Goal: Task Accomplishment & Management: Use online tool/utility

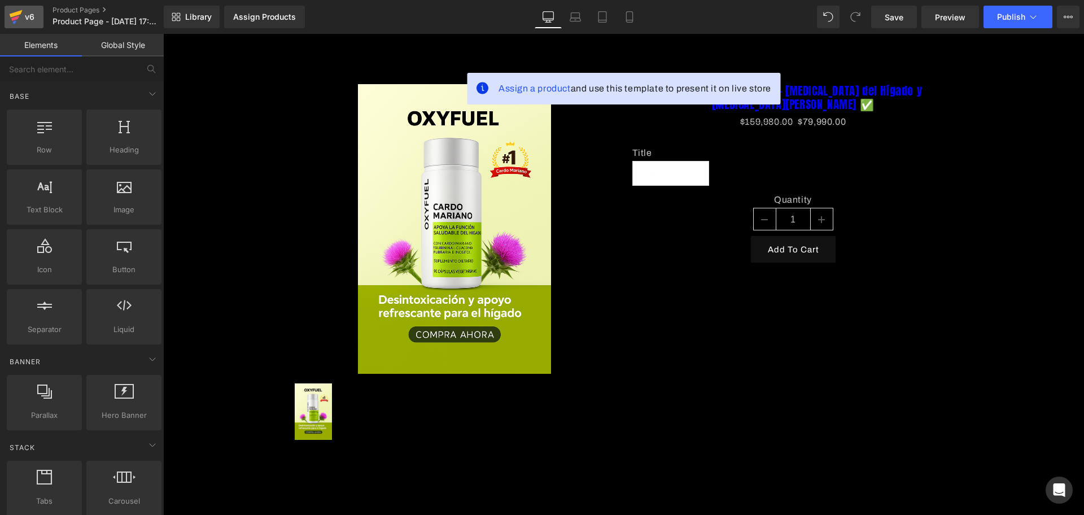
click at [16, 7] on icon at bounding box center [16, 17] width 14 height 28
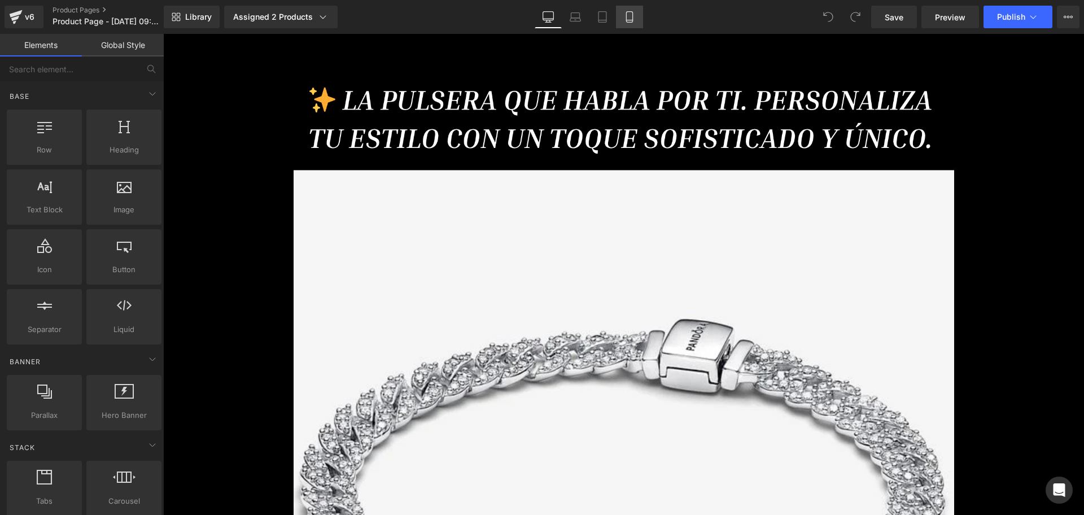
click at [631, 12] on icon at bounding box center [629, 16] width 11 height 11
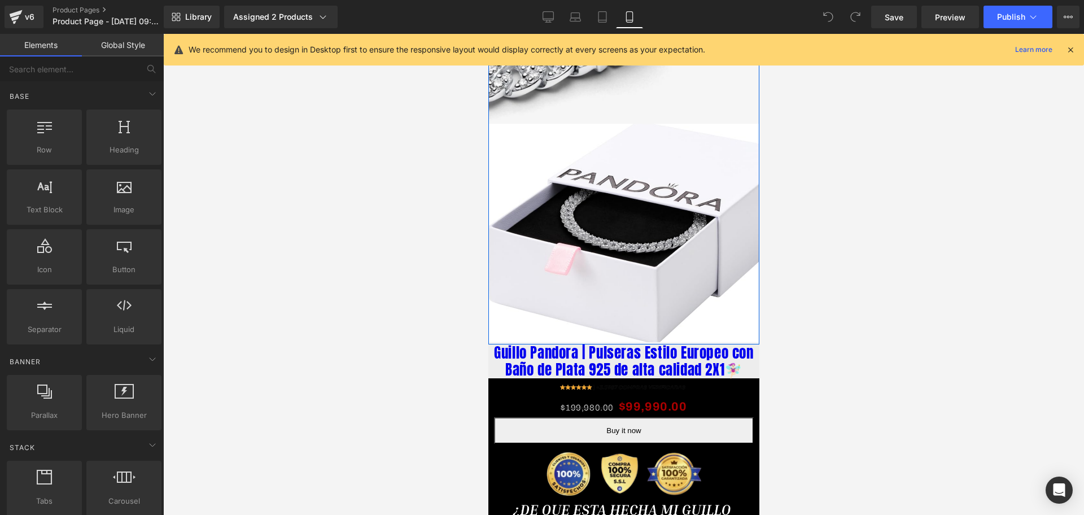
scroll to position [635, 0]
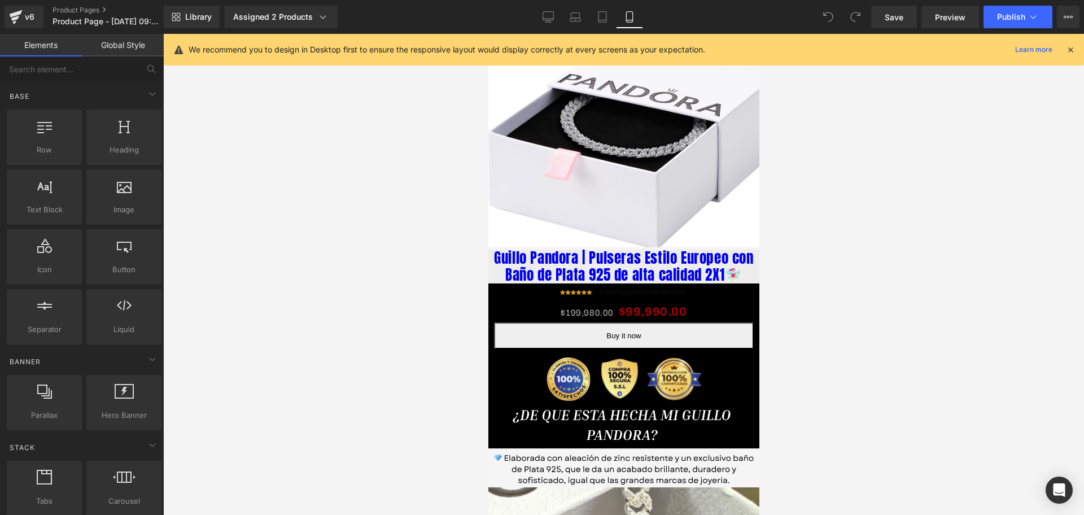
click at [613, 286] on div "Image" at bounding box center [623, 294] width 237 height 16
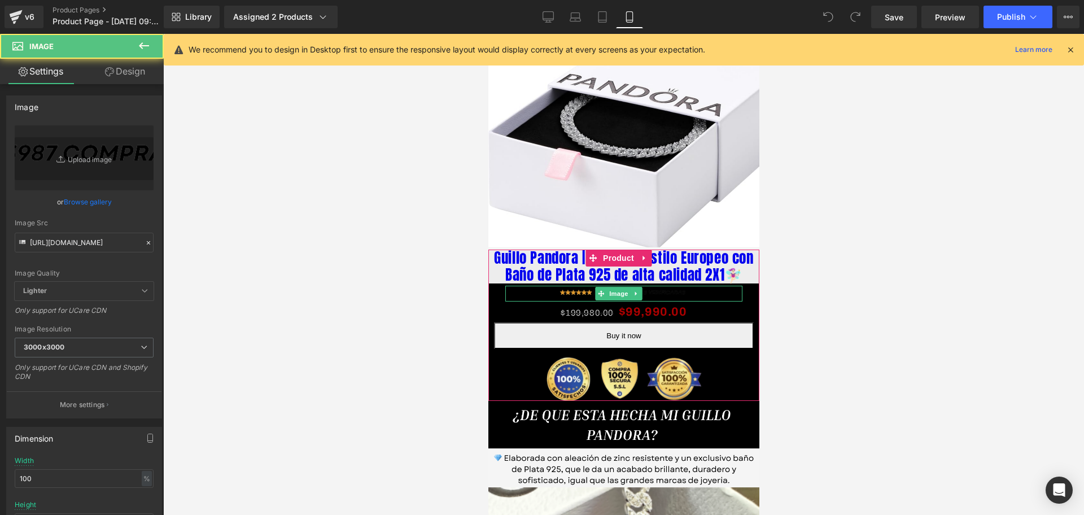
click at [613, 287] on span "Image" at bounding box center [619, 294] width 24 height 14
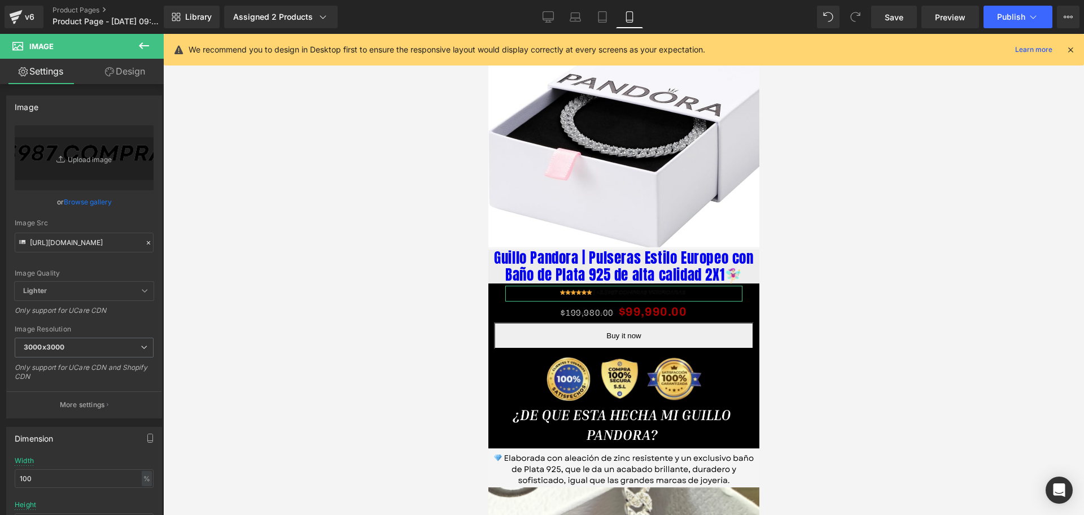
click at [135, 69] on link "Design" at bounding box center [125, 71] width 82 height 25
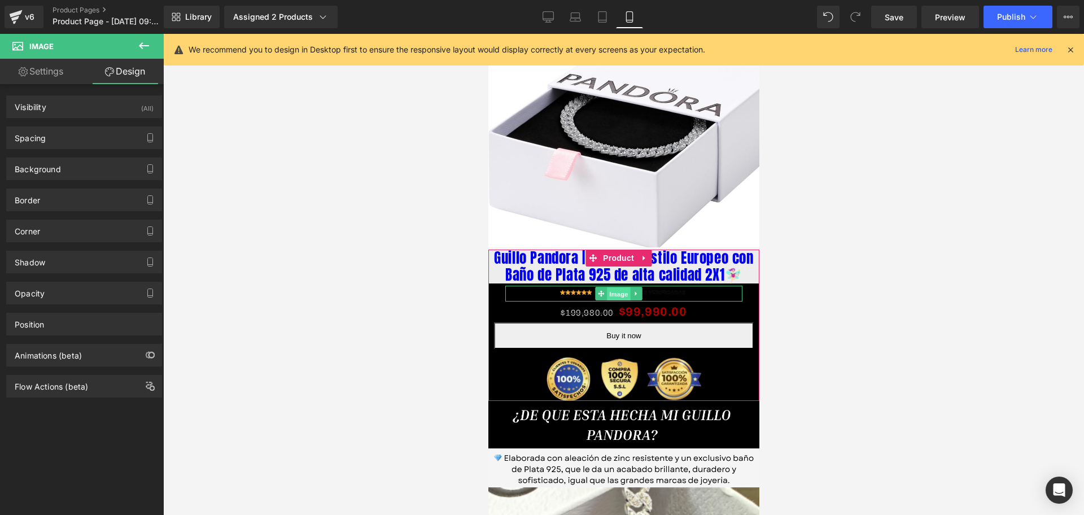
click at [612, 287] on span "Image" at bounding box center [619, 294] width 24 height 14
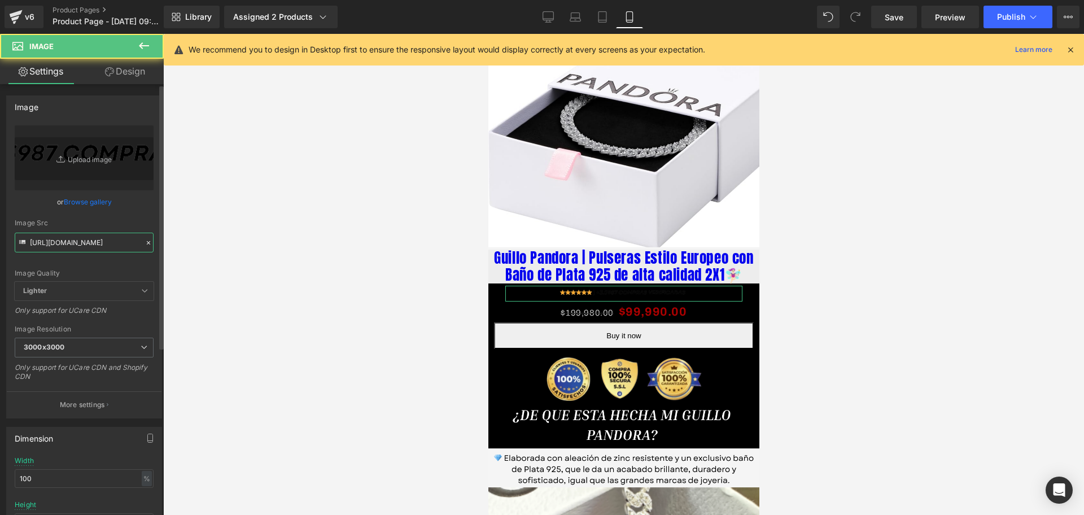
click at [68, 235] on input "https://i.ibb.co/zWsgnk1H/1-removebg-preview.png" at bounding box center [84, 243] width 139 height 20
paste input "93ndk0dS/LANDING-PRODUCTO-1-GUILLO-PANDORA-1"
type input "https://i.ibb.co/93ndk0dS/LANDING-PRODUCTO-1-GUILLO-PANDORA-1.png"
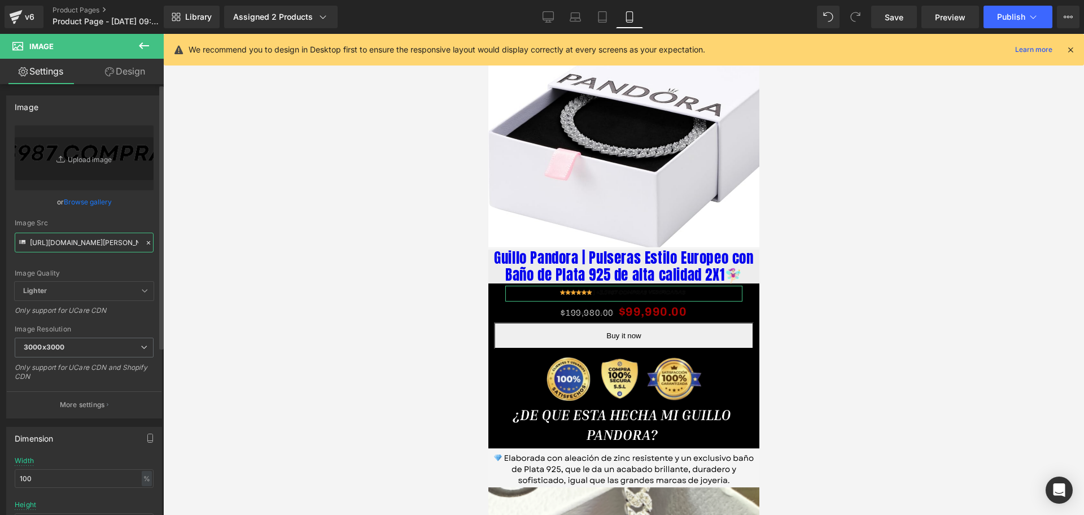
scroll to position [0, 142]
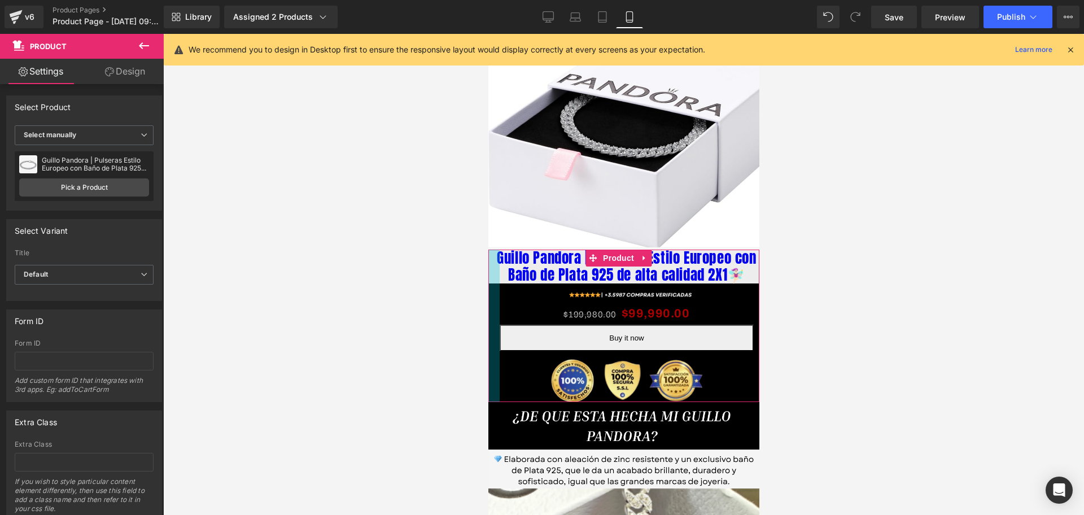
click at [497, 250] on div at bounding box center [493, 326] width 11 height 152
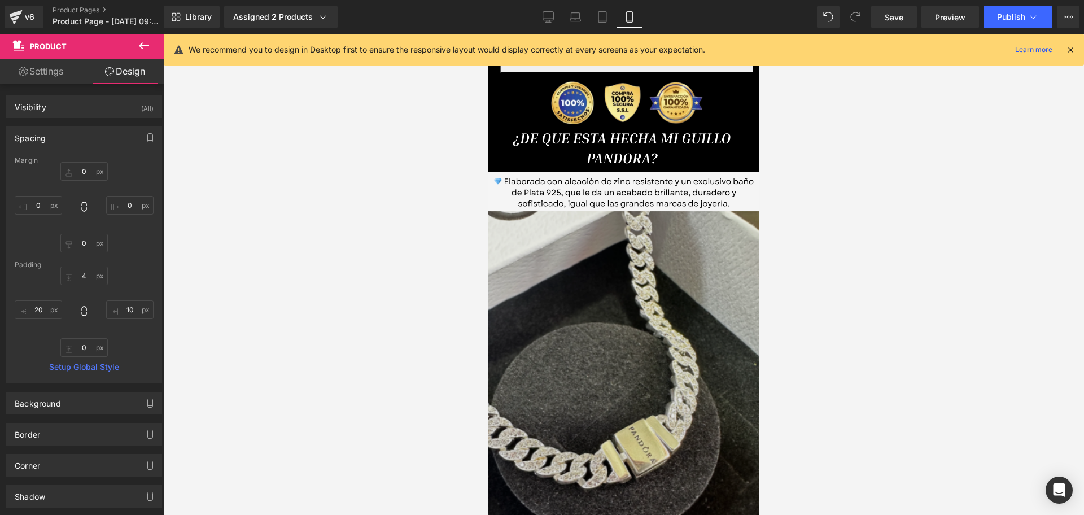
scroll to position [633, 0]
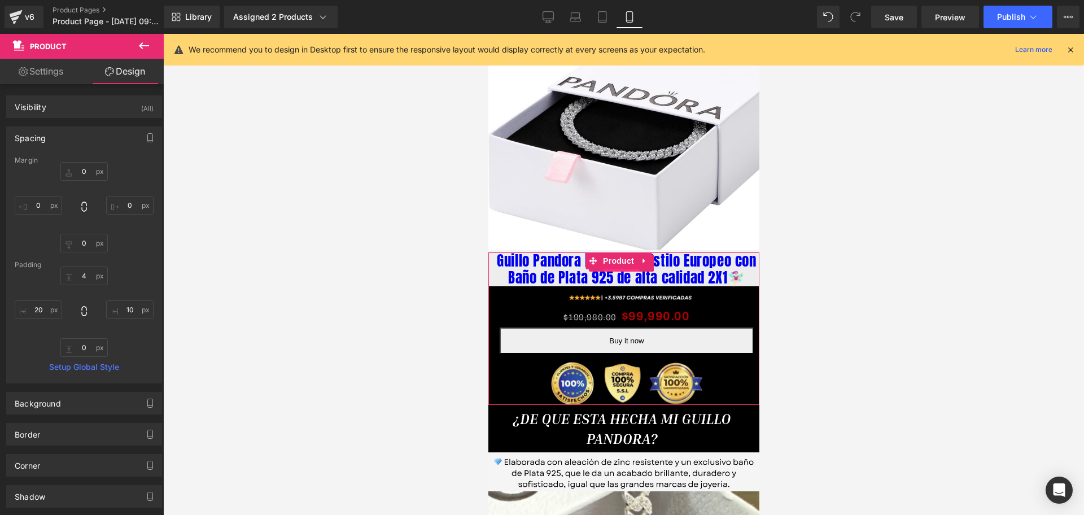
click at [610, 255] on span "(P) Title" at bounding box center [621, 263] width 36 height 17
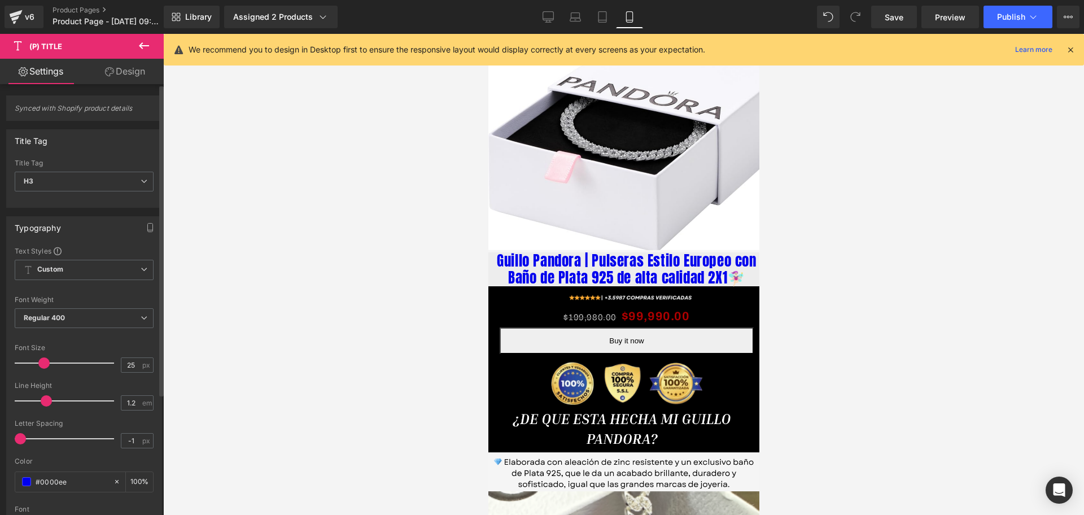
click at [46, 302] on div "Font Weight" at bounding box center [84, 300] width 139 height 8
click at [54, 312] on span "Regular 400" at bounding box center [84, 318] width 139 height 20
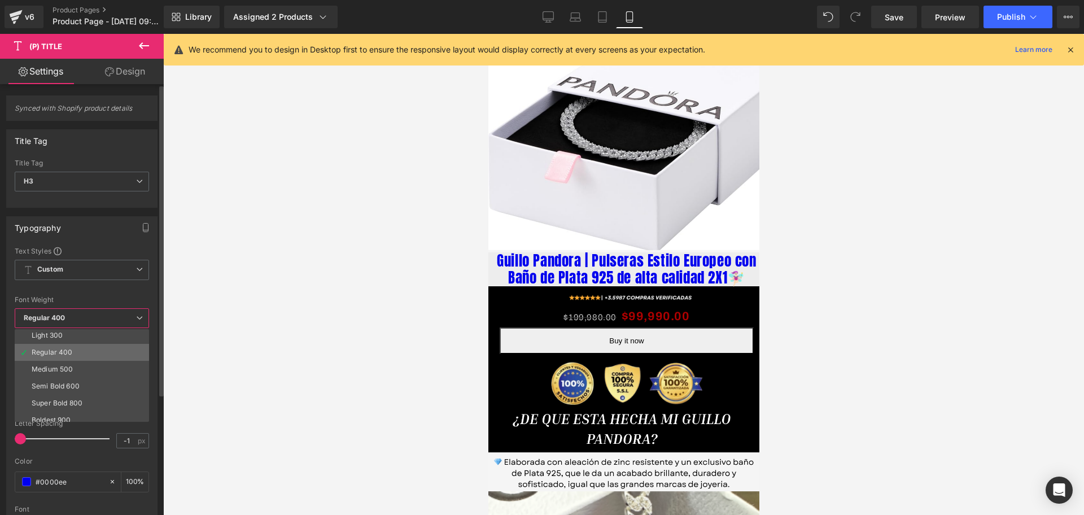
scroll to position [94, 0]
click at [70, 364] on div "Boldest 900" at bounding box center [52, 363] width 40 height 8
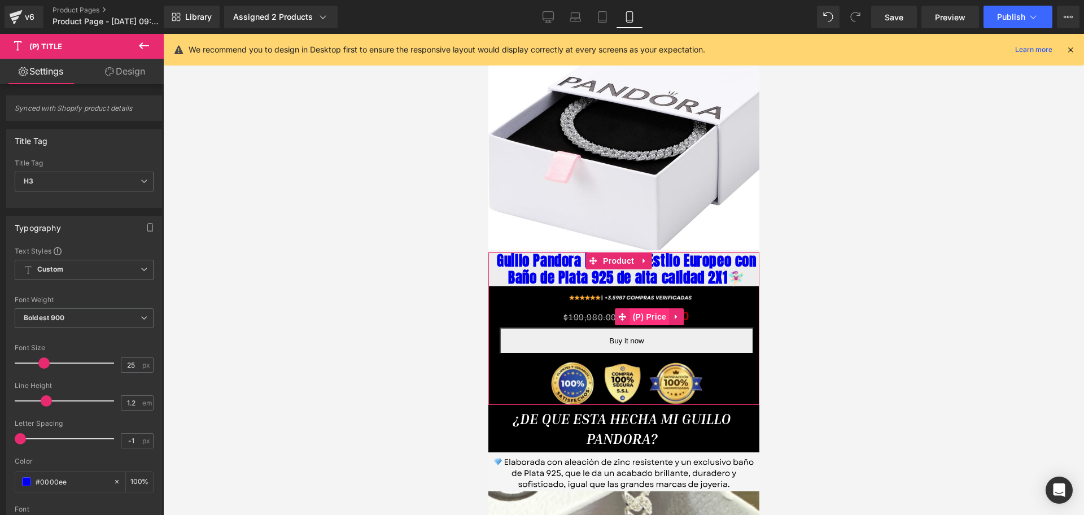
click at [664, 308] on span "(P) Price" at bounding box center [650, 316] width 40 height 17
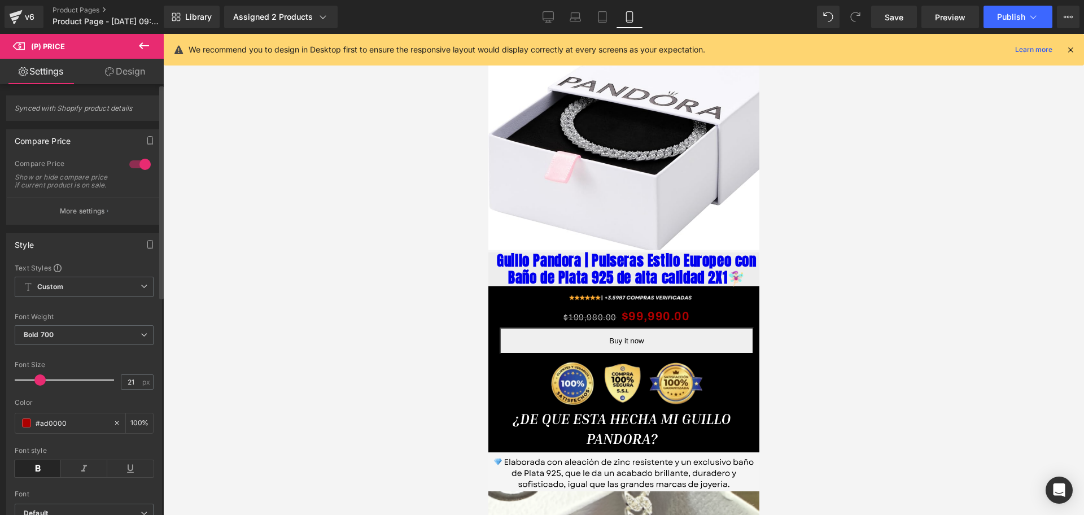
type input "28"
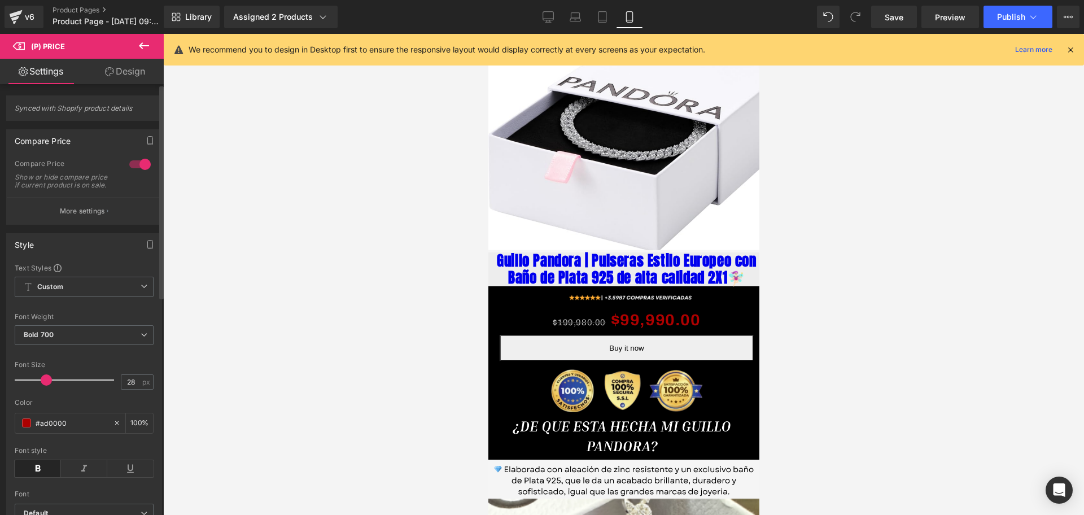
click at [45, 382] on div at bounding box center [67, 380] width 94 height 23
click at [28, 428] on span at bounding box center [26, 422] width 9 height 9
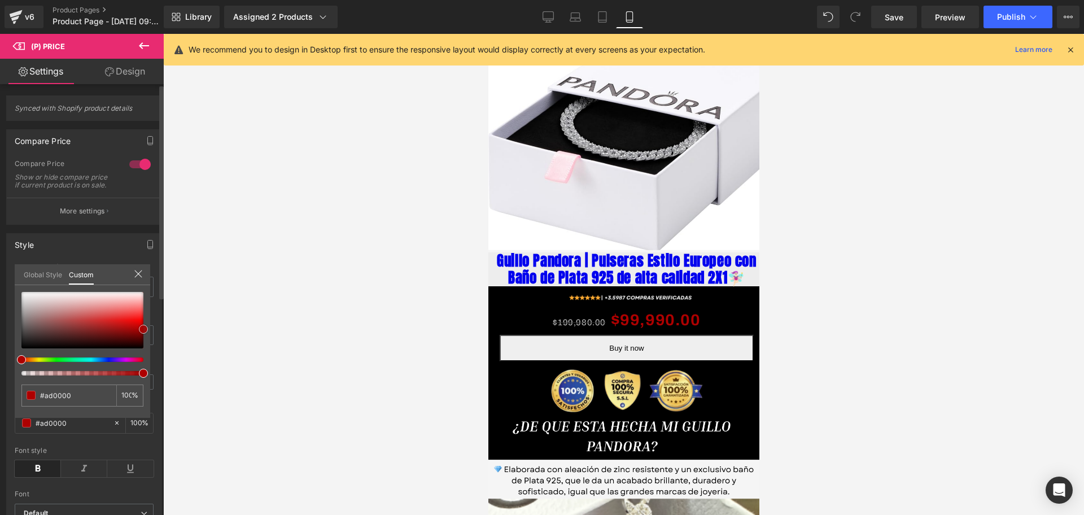
type input "#7e4242"
type input "#8b4a4a"
drag, startPoint x: 52, startPoint y: 322, endPoint x: 37, endPoint y: 310, distance: 19.2
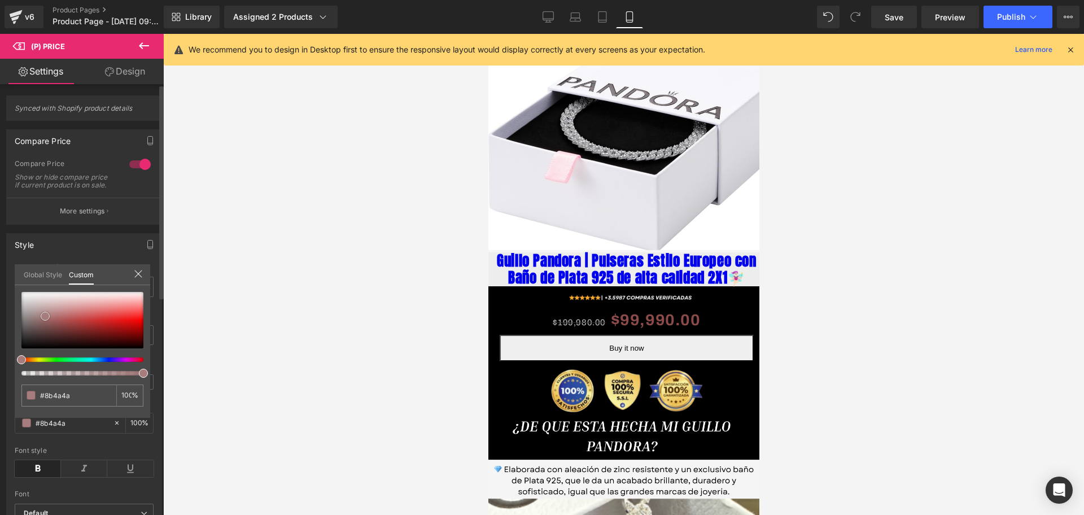
click at [45, 315] on div at bounding box center [82, 320] width 122 height 56
type input "#a47474"
type input "#b8a2a2"
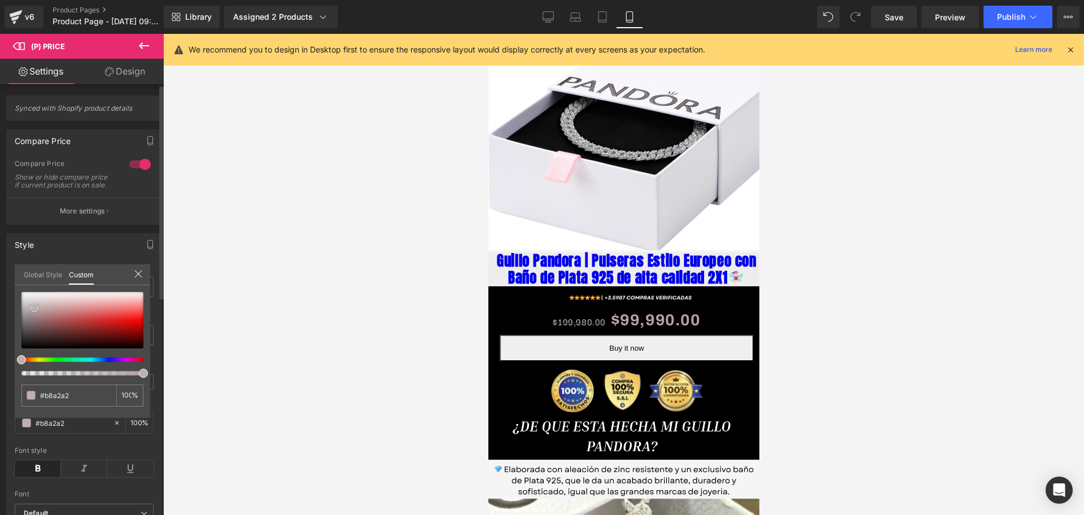
type input "#b8a7a7"
type input "#beb1b1"
type input "#d3cece"
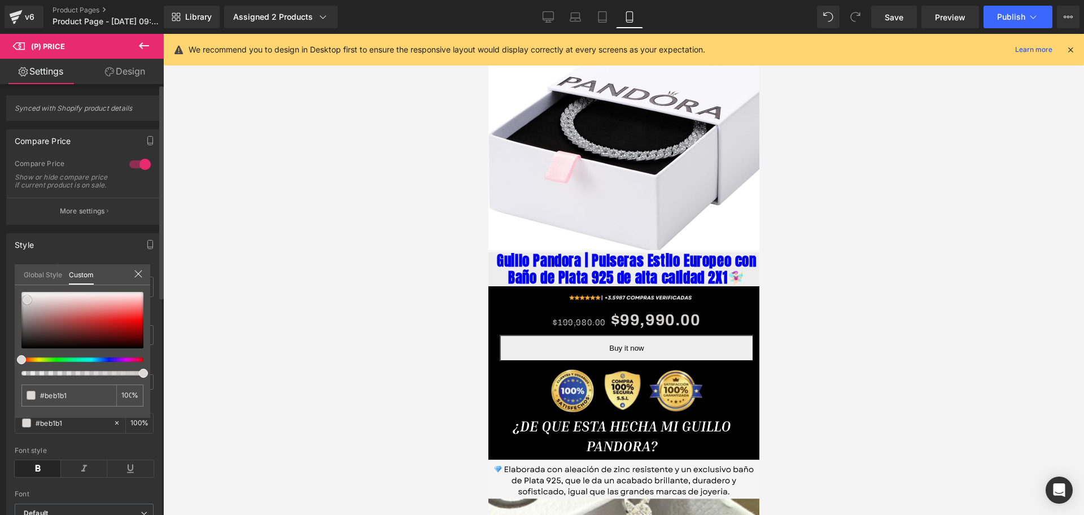
type input "#d3cece"
type input "#ddd9d9"
type input "#e8e7e7"
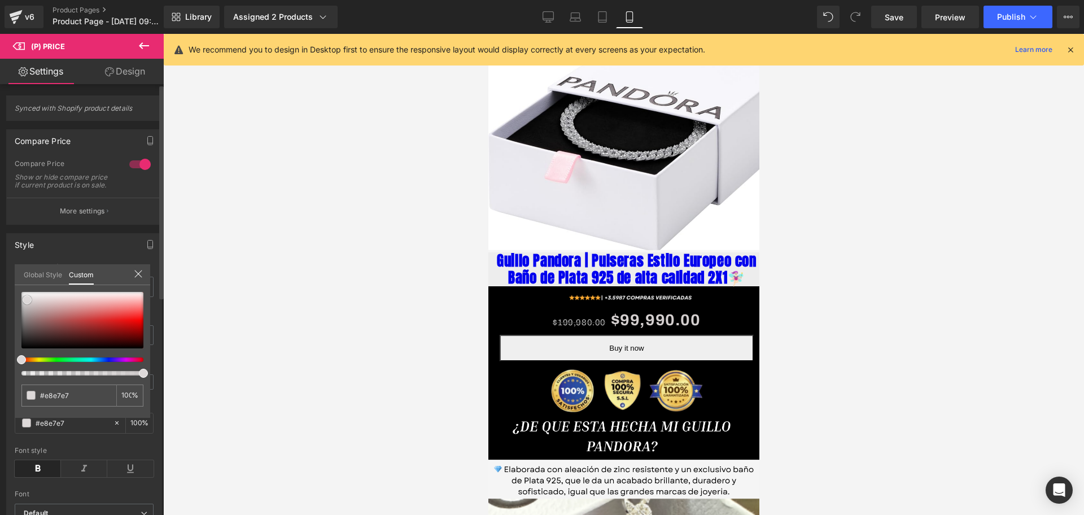
type input "#f2f1f1"
type input "#ffffff"
drag, startPoint x: 37, startPoint y: 310, endPoint x: 20, endPoint y: 287, distance: 28.2
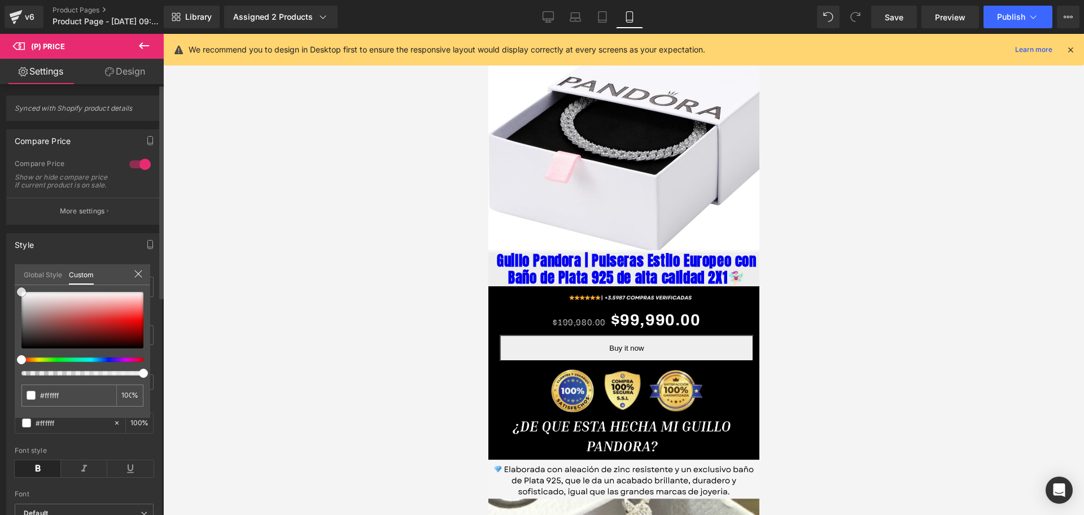
click at [21, 292] on div at bounding box center [82, 320] width 122 height 56
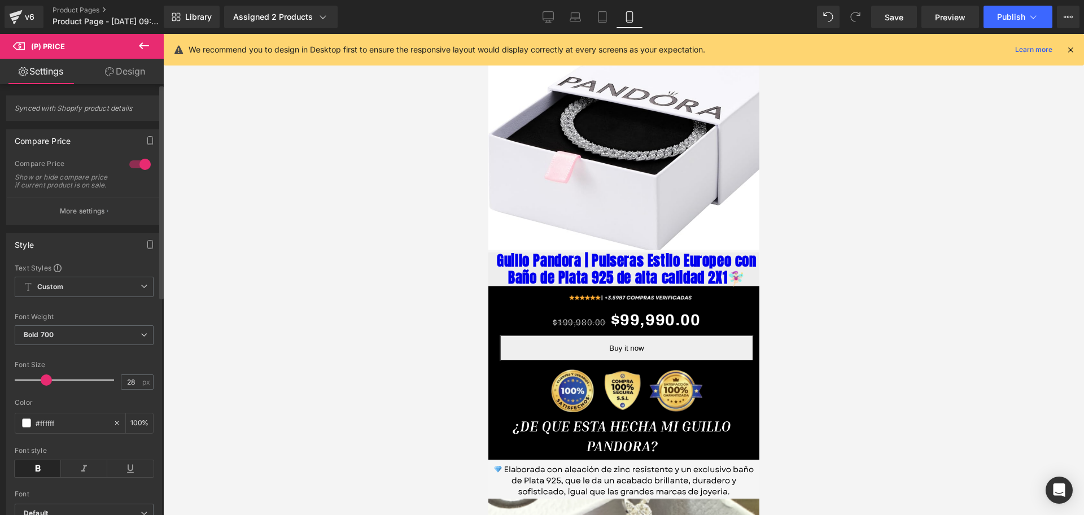
click at [275, 311] on div at bounding box center [623, 274] width 921 height 481
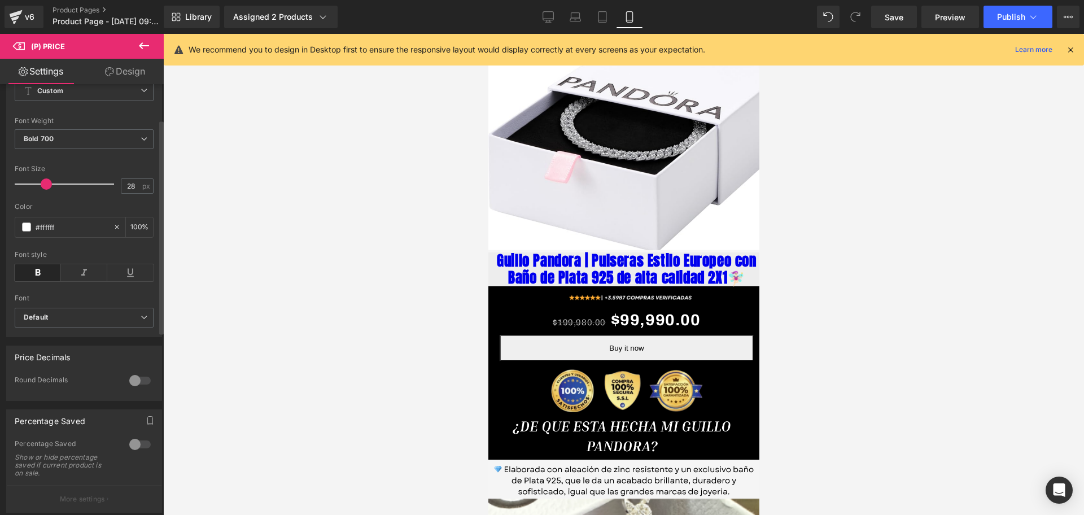
scroll to position [71, 0]
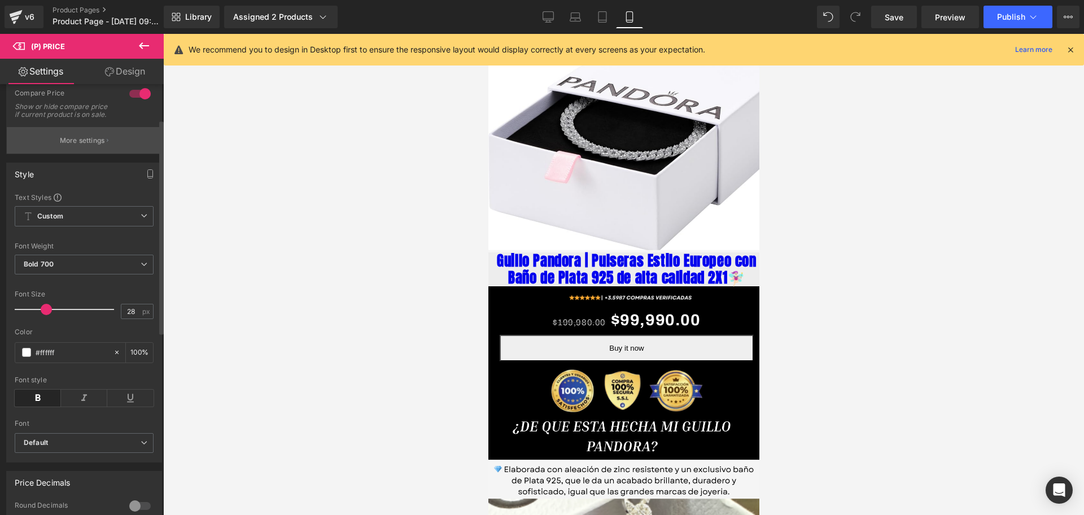
click at [78, 146] on p "More settings" at bounding box center [82, 141] width 45 height 10
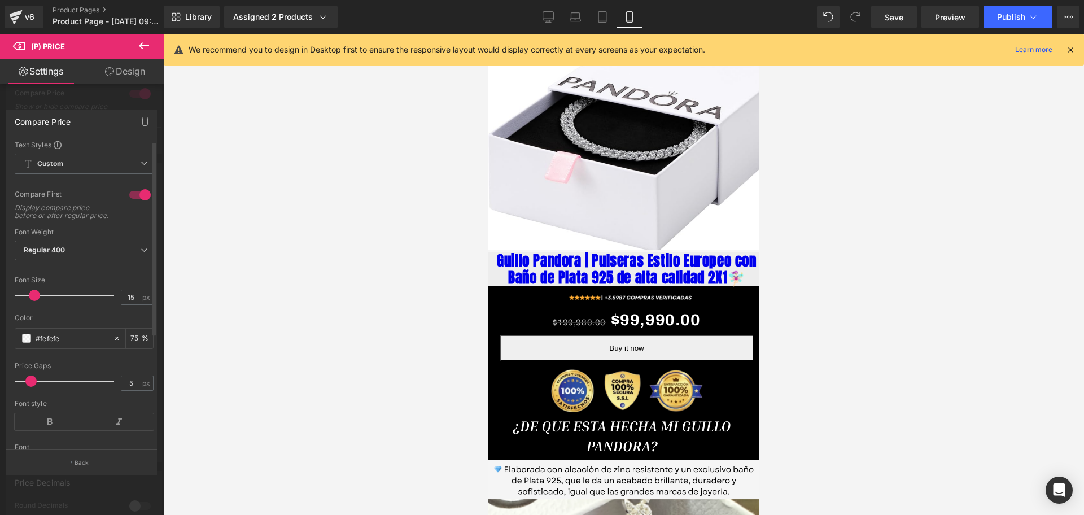
scroll to position [141, 0]
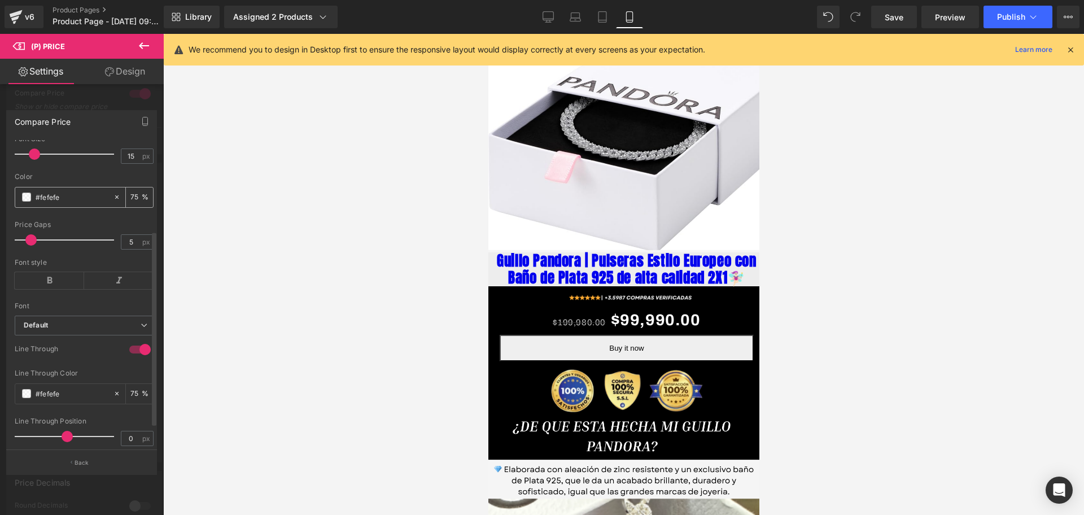
click at [23, 200] on div "#fefefe" at bounding box center [64, 197] width 98 height 20
click at [25, 200] on div "#fefefe" at bounding box center [64, 197] width 98 height 20
click at [34, 206] on div "#fefefe" at bounding box center [64, 197] width 98 height 20
click at [32, 206] on div "#fefefe" at bounding box center [64, 197] width 98 height 20
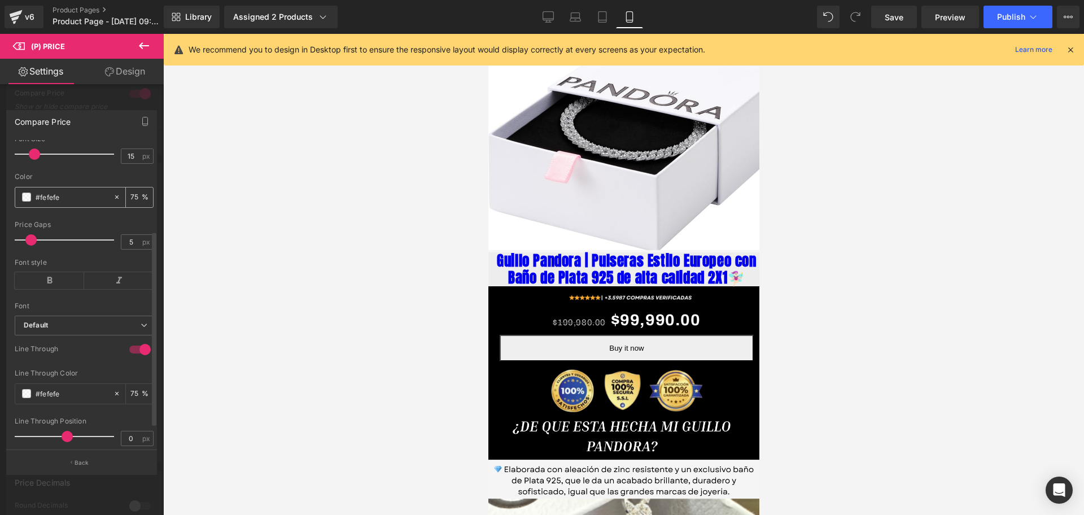
click at [27, 202] on span at bounding box center [26, 197] width 9 height 9
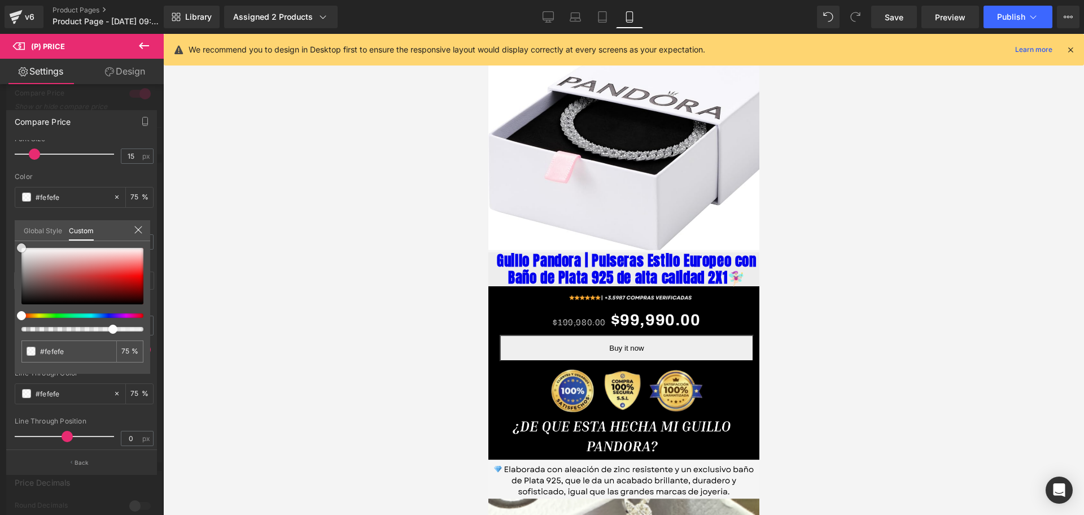
type input "#e1d4d4"
type input "#cfaeae"
type input "#c87979"
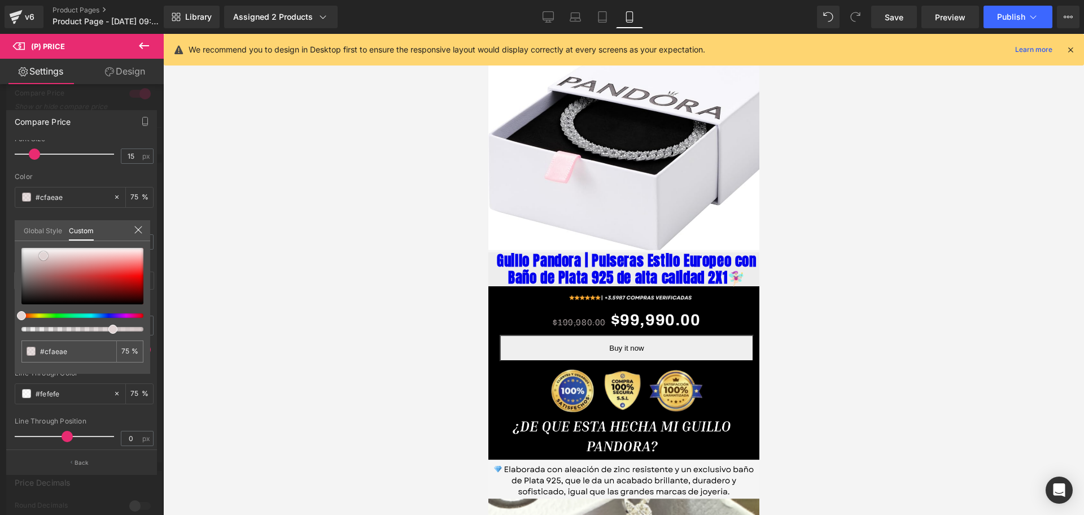
type input "#c87979"
type input "#ce7272"
type input "#db6666"
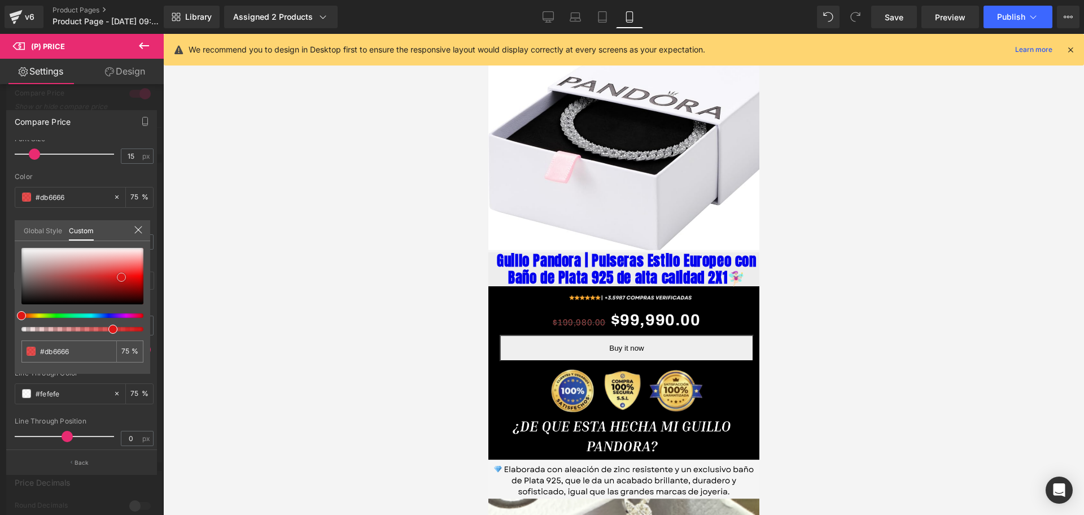
type input "#e62222"
type input "#dd0c0c"
type input "#cd0303"
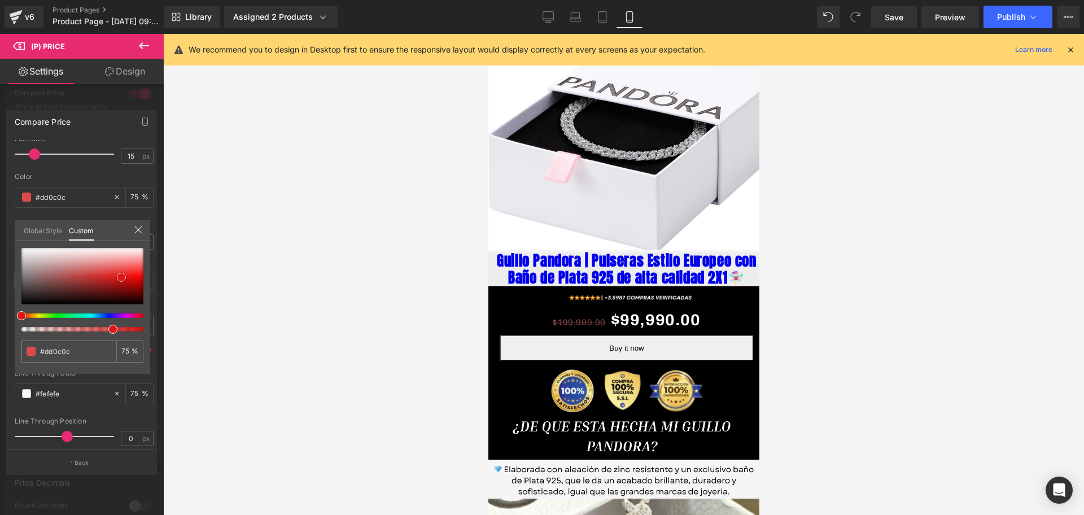
type input "#cd0303"
type input "#cf0202"
type input "#fd1a1a"
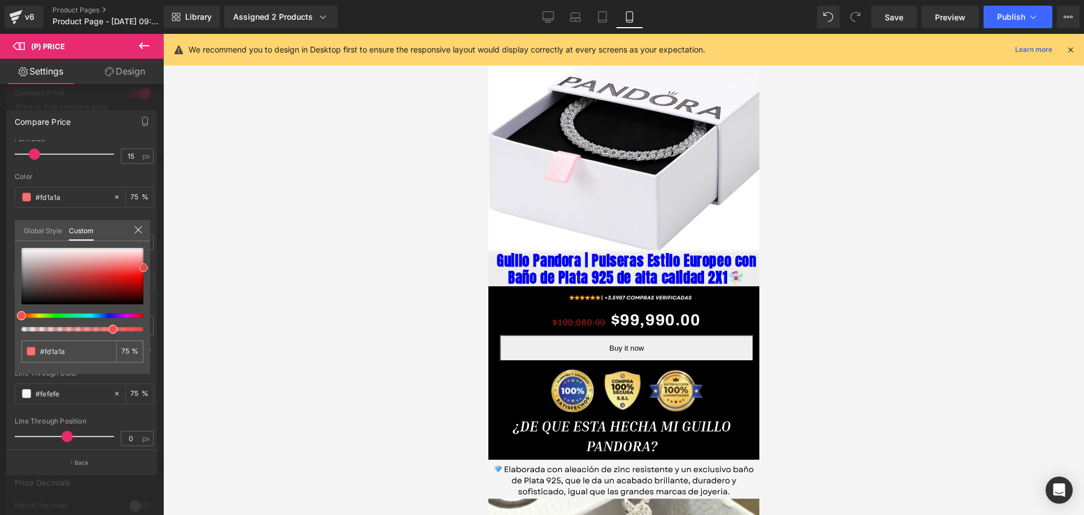
drag, startPoint x: 43, startPoint y: 256, endPoint x: 145, endPoint y: 268, distance: 102.9
click at [143, 268] on div at bounding box center [82, 276] width 122 height 56
click at [192, 264] on div at bounding box center [623, 274] width 921 height 481
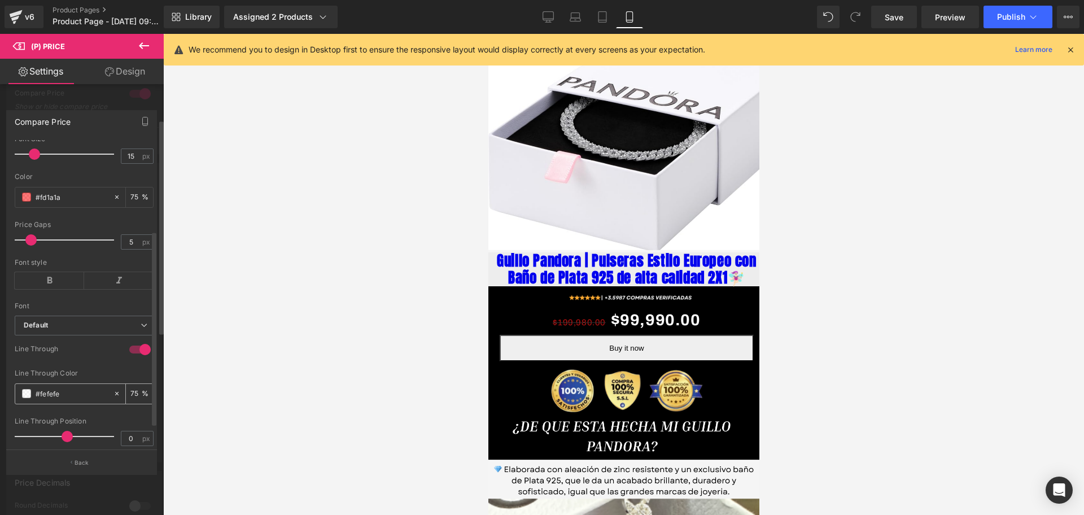
click at [28, 397] on span at bounding box center [26, 393] width 9 height 9
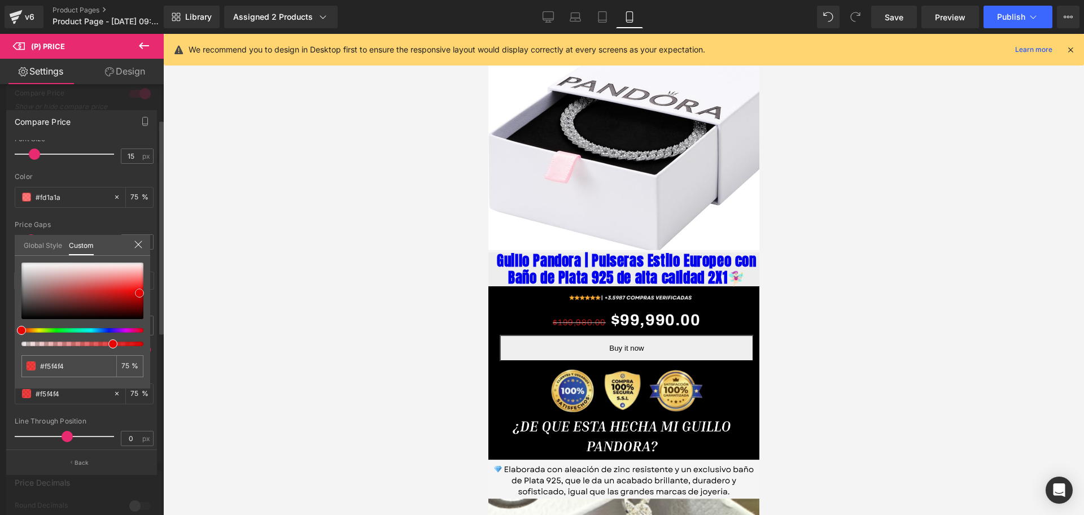
type input "#f5f4f4"
type input "#e80202"
type input "#ea0000"
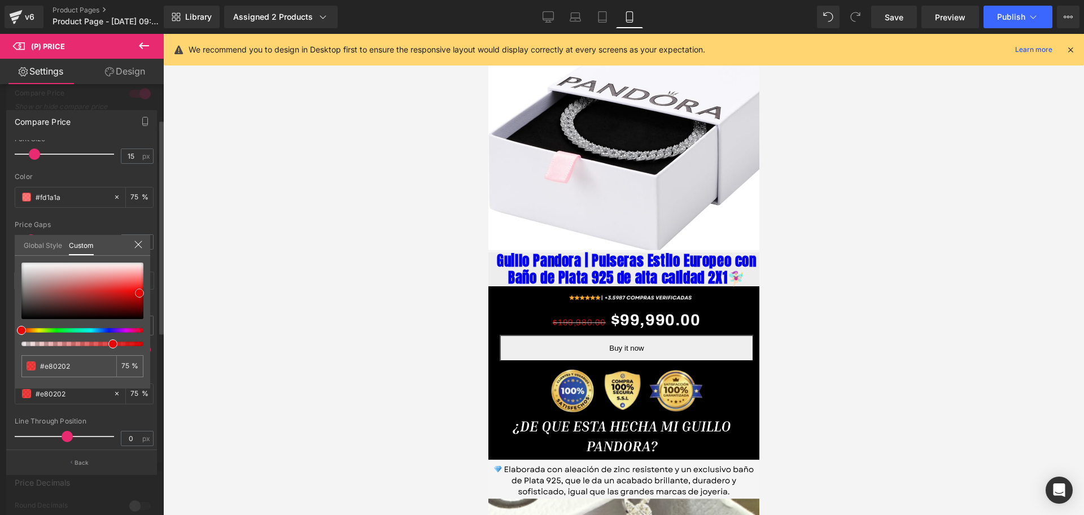
type input "#ea0000"
type input "#fd1515"
type input "#fb3636"
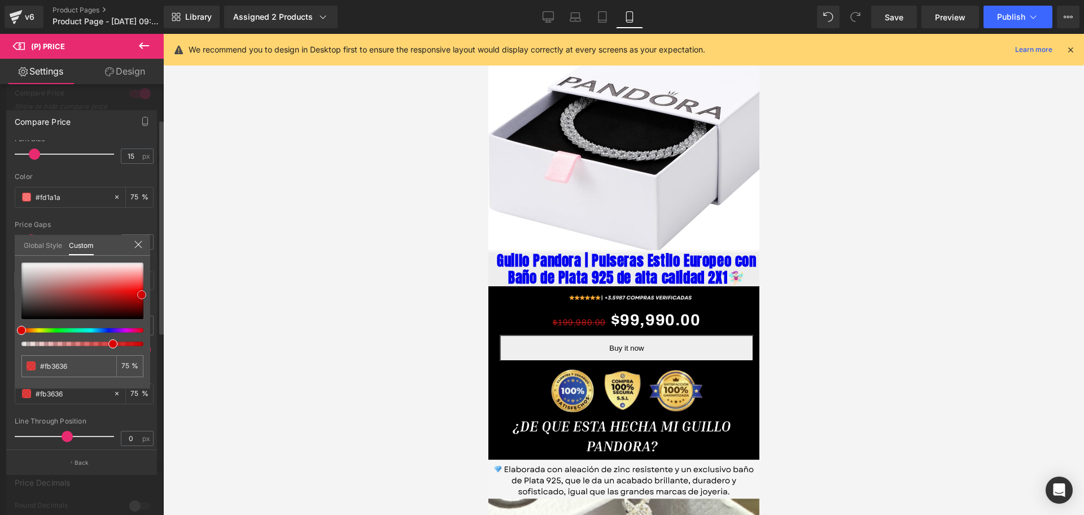
type input "#fb2c2c"
type input "#d90202"
type input "#ee0101"
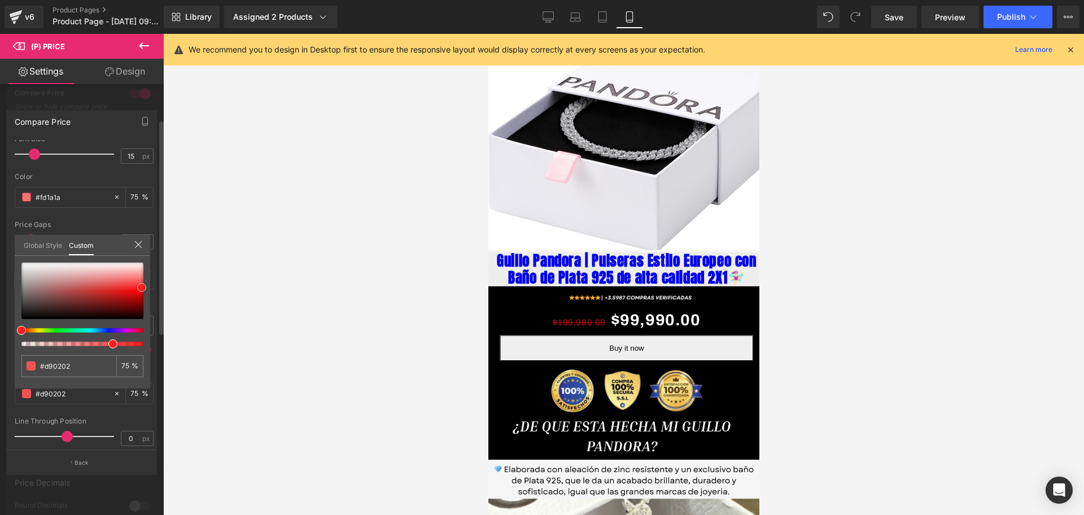
type input "#ee0101"
type input "#fc2020"
drag, startPoint x: 23, startPoint y: 263, endPoint x: 143, endPoint y: 287, distance: 122.8
click at [143, 287] on span at bounding box center [141, 287] width 9 height 9
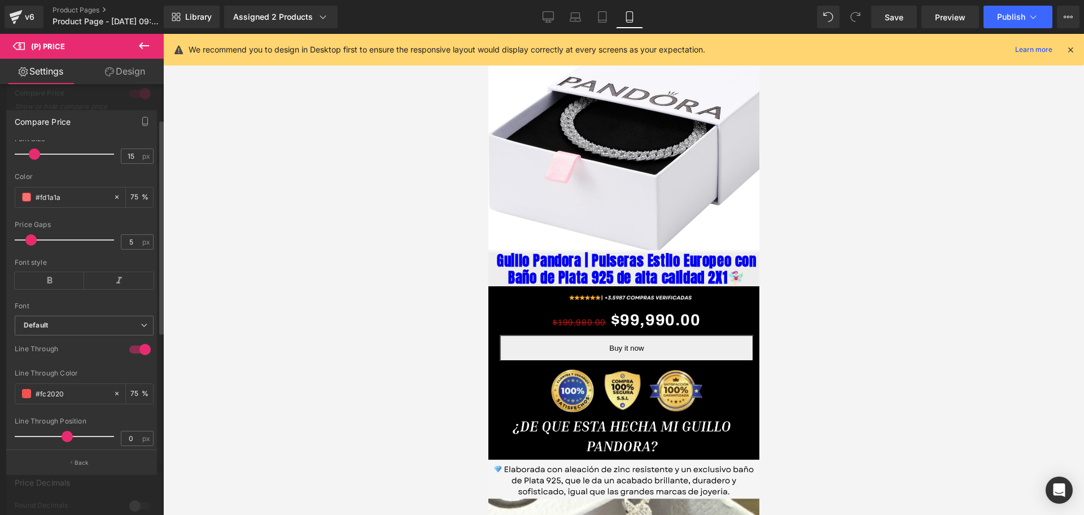
click at [174, 286] on div at bounding box center [623, 274] width 921 height 481
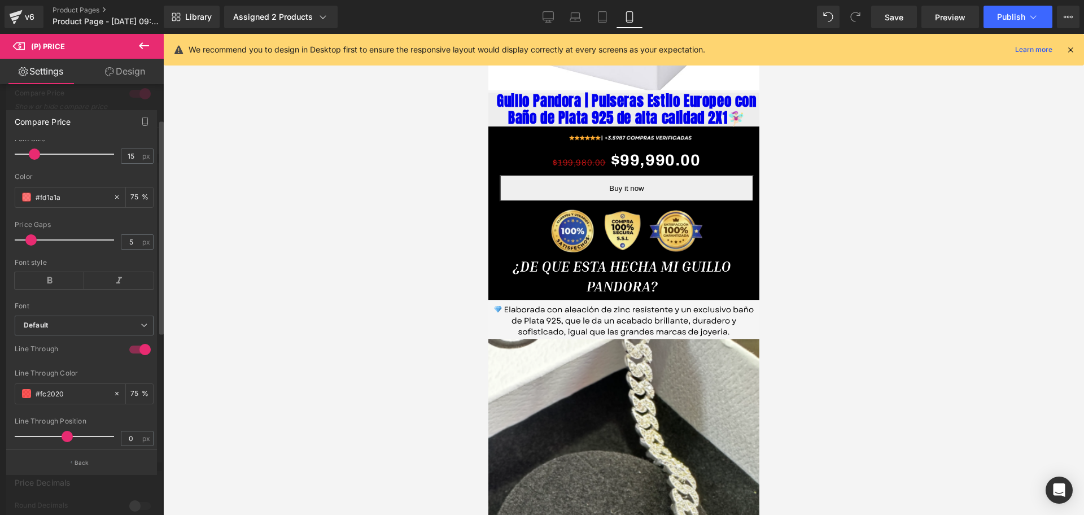
scroll to position [562, 0]
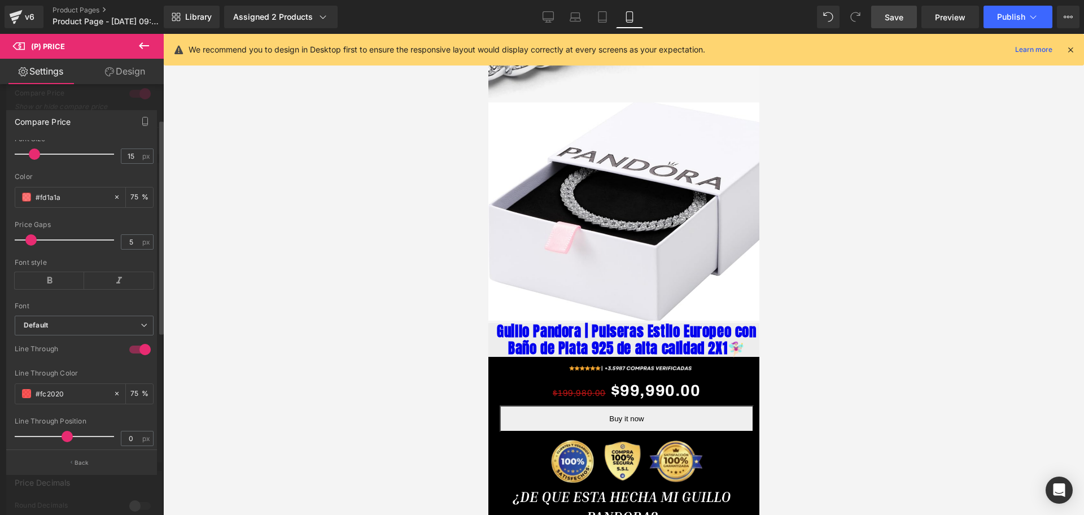
click at [906, 18] on link "Save" at bounding box center [894, 17] width 46 height 23
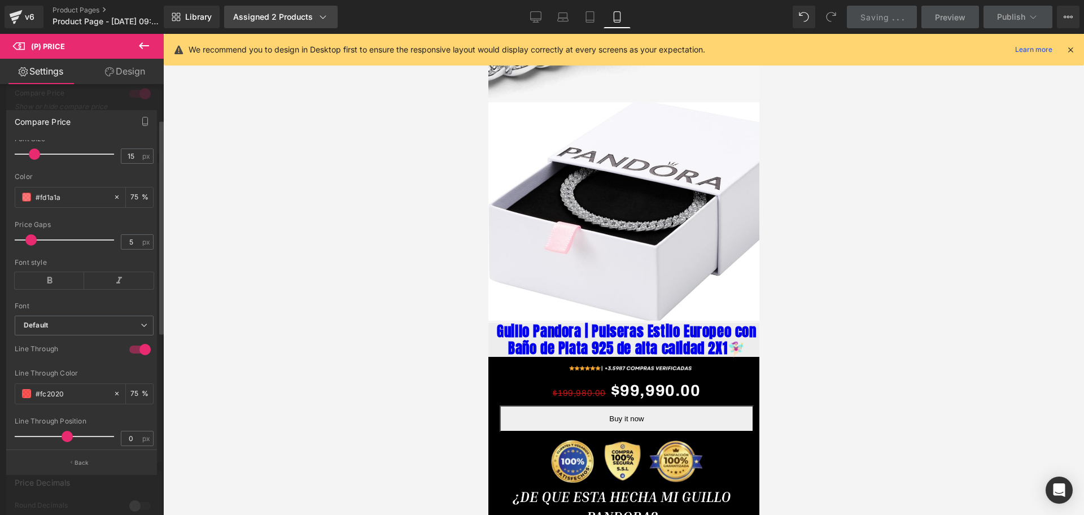
click at [313, 11] on div "Assigned 2 Products" at bounding box center [280, 16] width 95 height 11
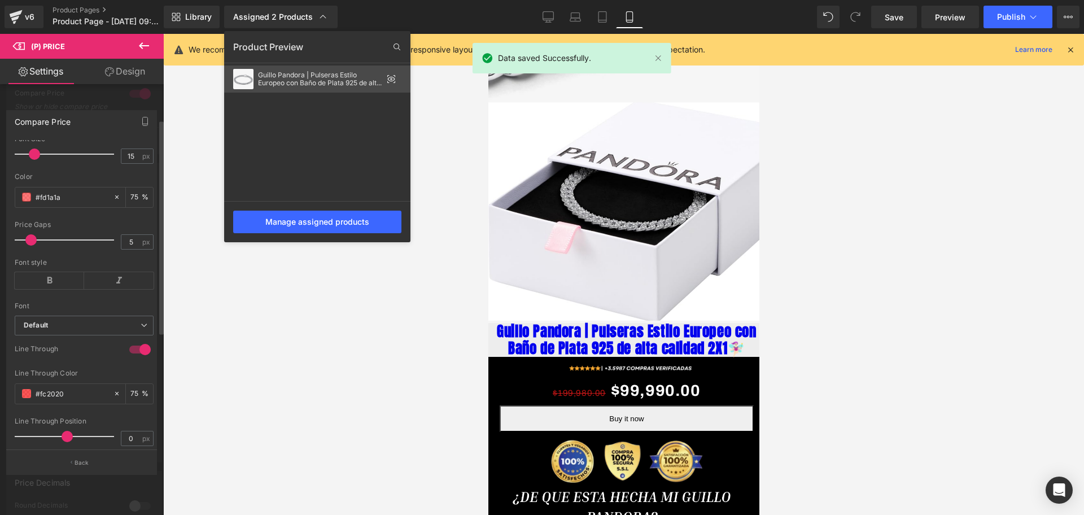
click at [316, 82] on div "Guillo Pandora | Pulseras Estilo Europeo con Baño de Plata 925 de alta calidad …" at bounding box center [320, 79] width 124 height 16
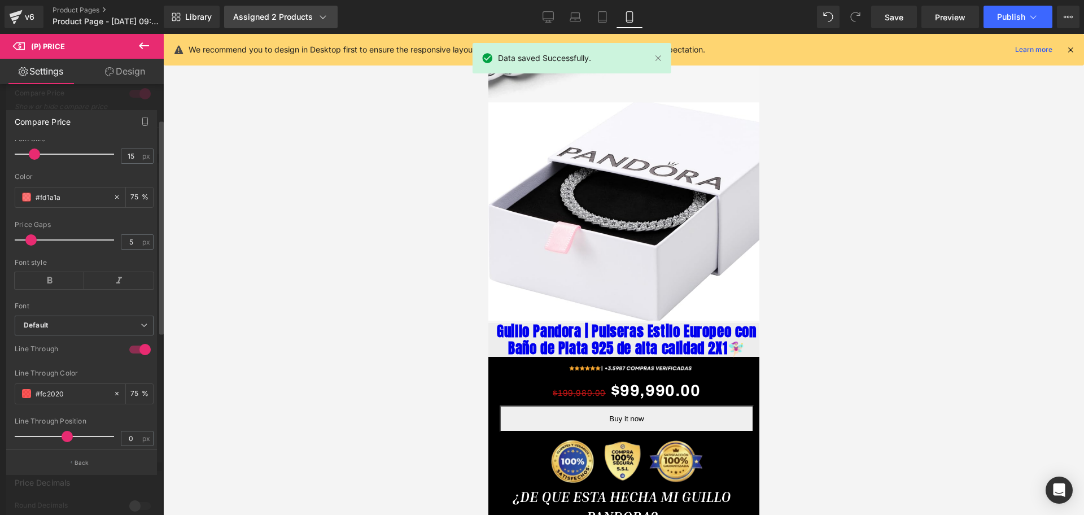
click at [311, 21] on div "Assigned 2 Products" at bounding box center [280, 16] width 95 height 11
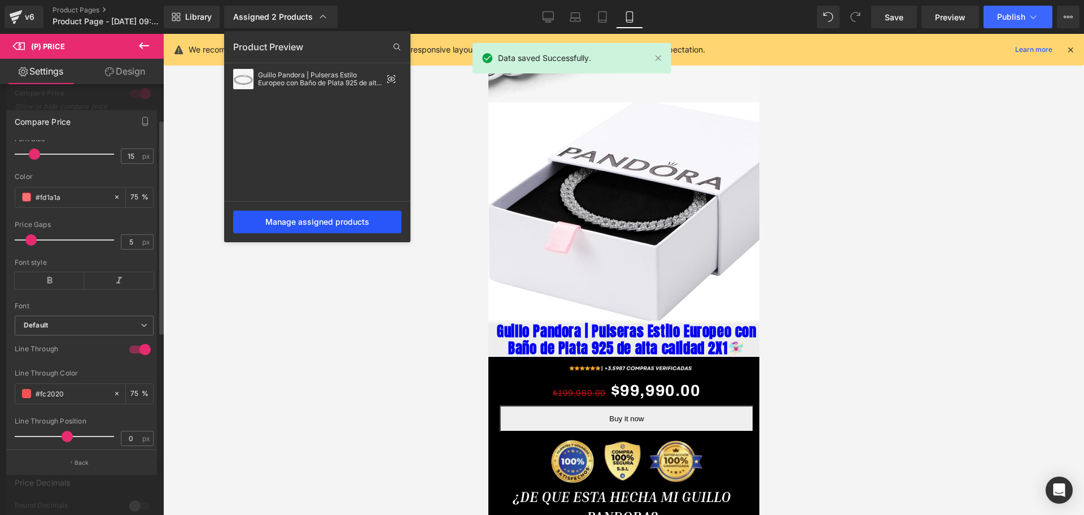
click at [343, 213] on div "Manage assigned products" at bounding box center [317, 222] width 168 height 23
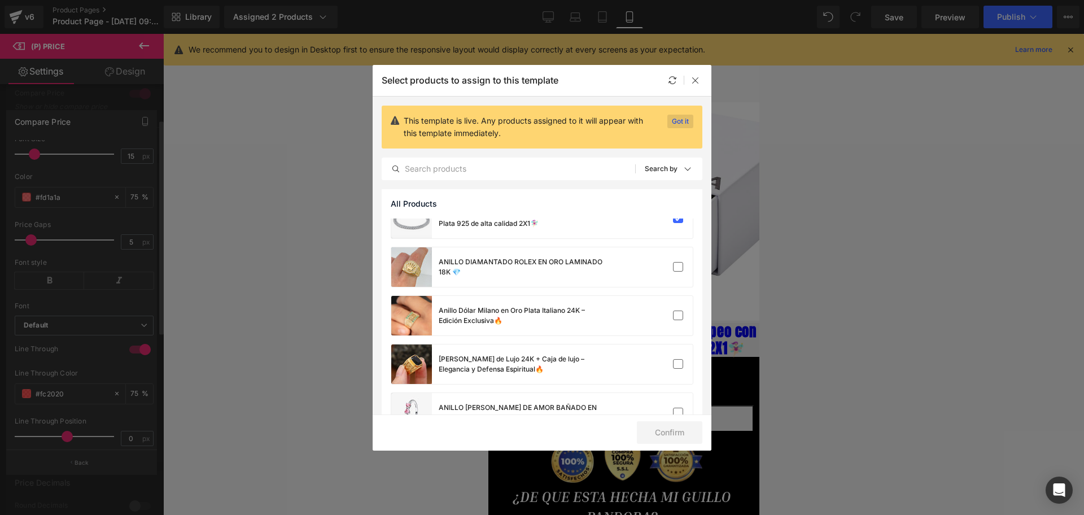
scroll to position [0, 0]
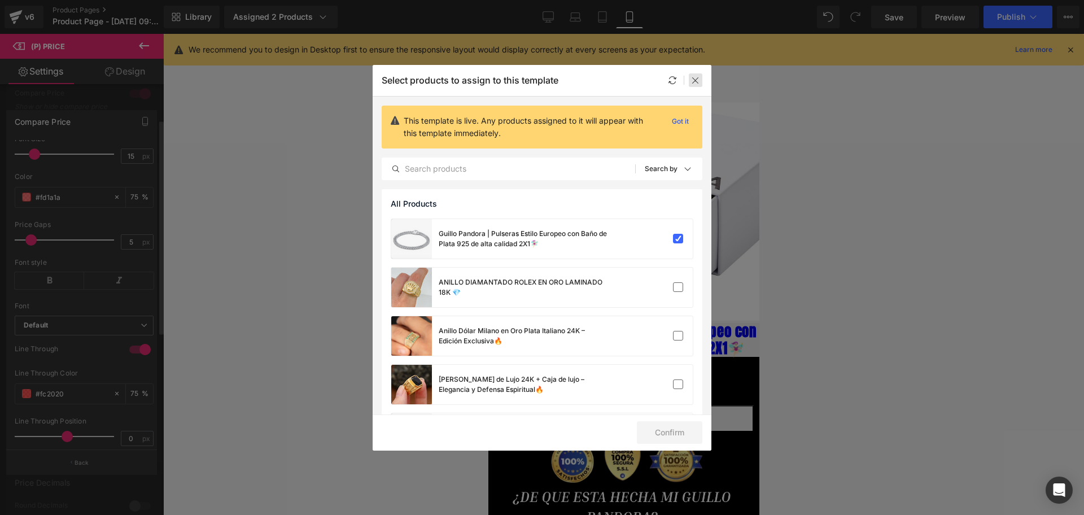
click at [697, 74] on div at bounding box center [696, 80] width 14 height 14
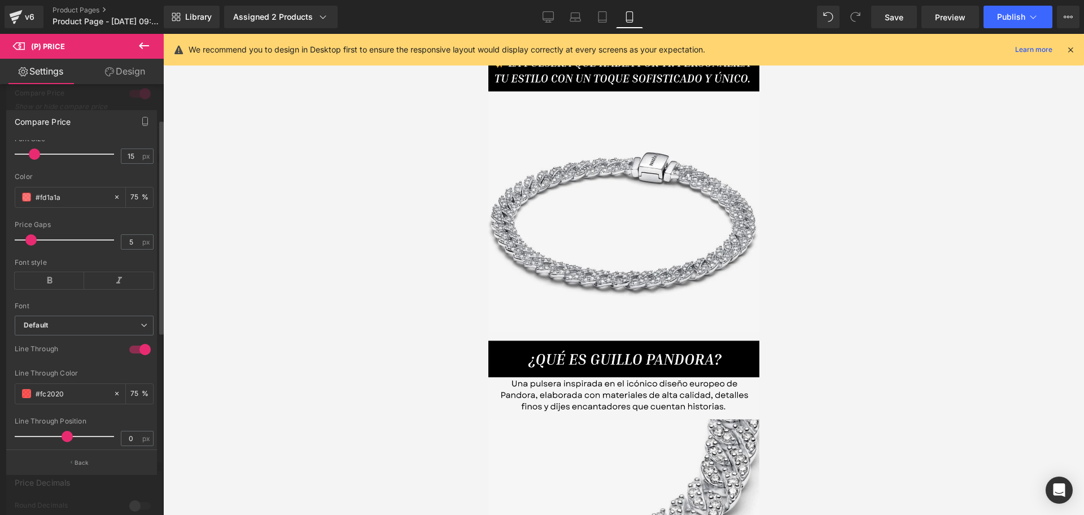
click at [1075, 43] on div at bounding box center [1070, 49] width 9 height 12
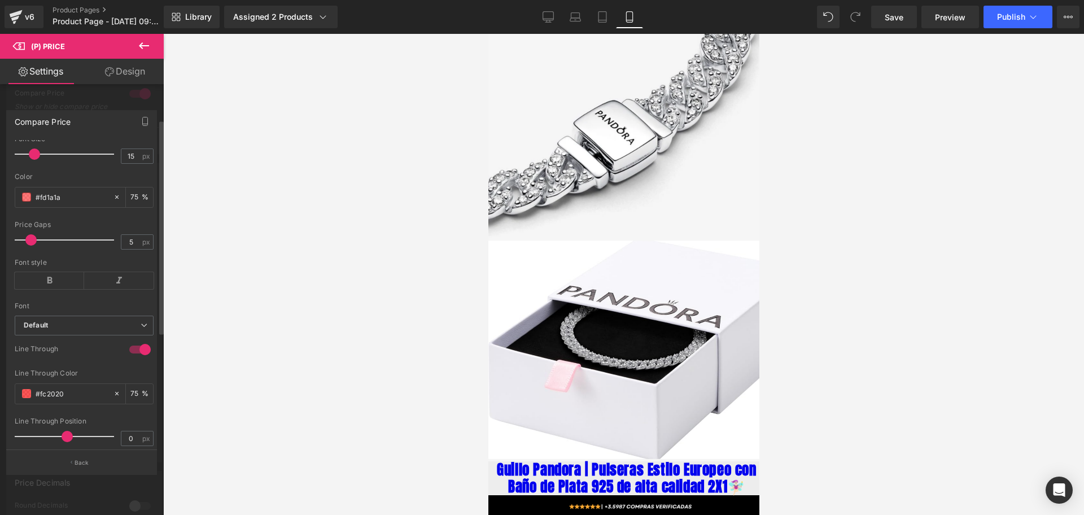
scroll to position [706, 0]
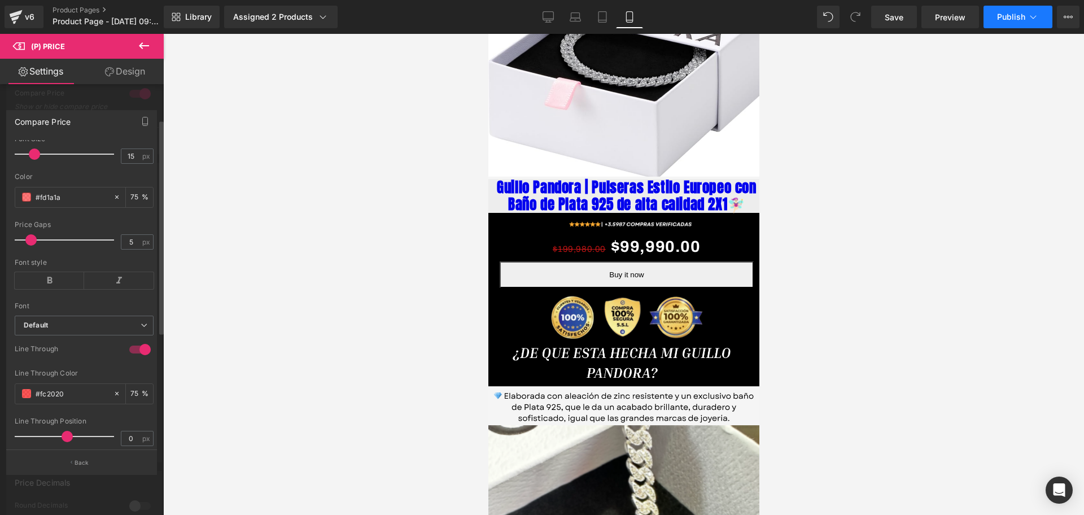
click at [1010, 16] on span "Publish" at bounding box center [1011, 16] width 28 height 9
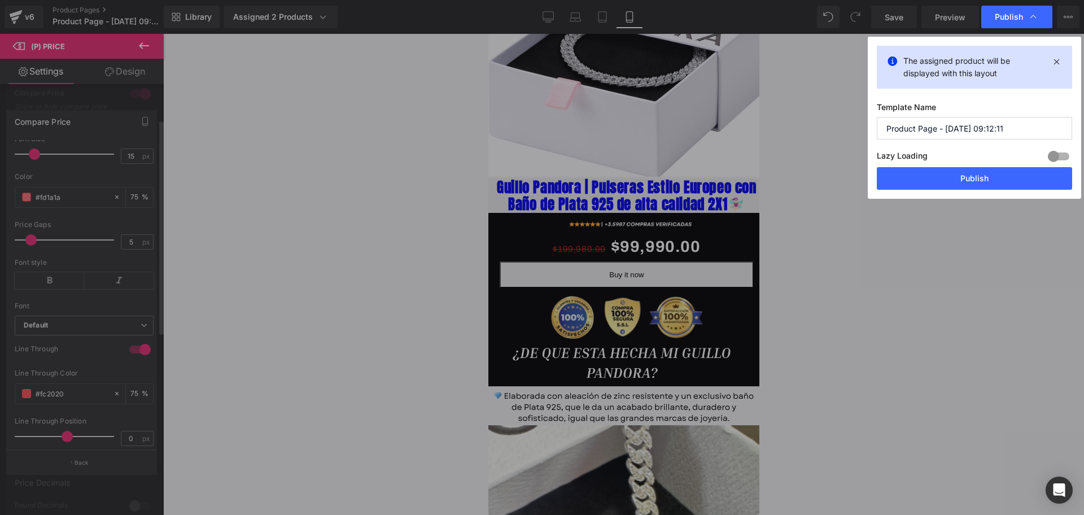
click at [934, 163] on div "Lazy Loading Build Upgrade plan to unlock" at bounding box center [974, 158] width 195 height 19
click at [952, 182] on button "Publish" at bounding box center [974, 178] width 195 height 23
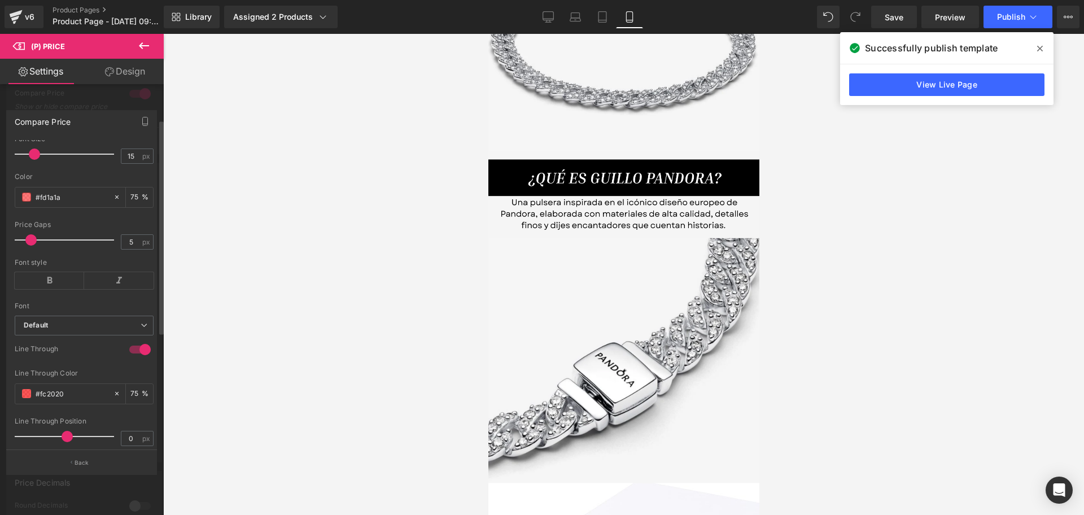
scroll to position [0, 0]
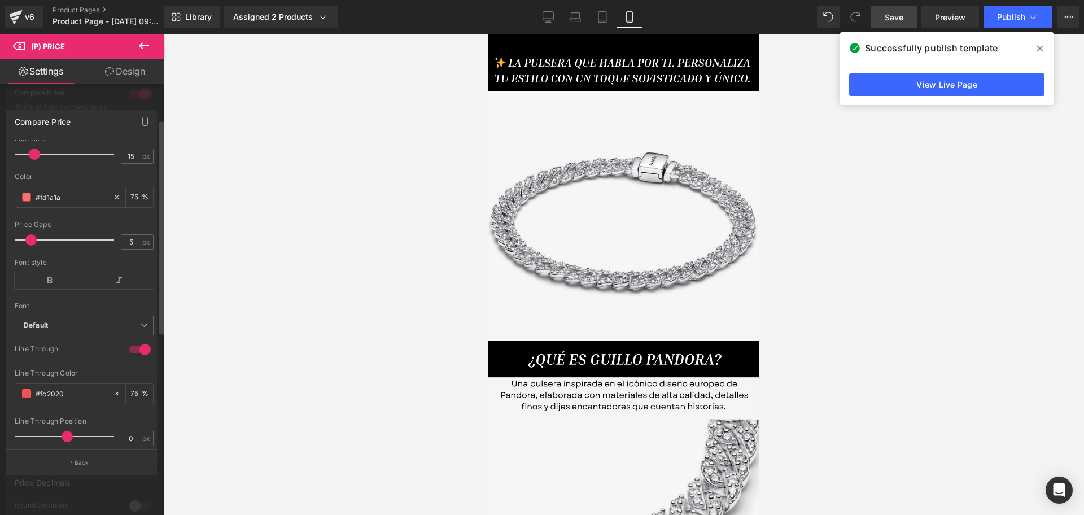
click at [910, 21] on link "Save" at bounding box center [894, 17] width 46 height 23
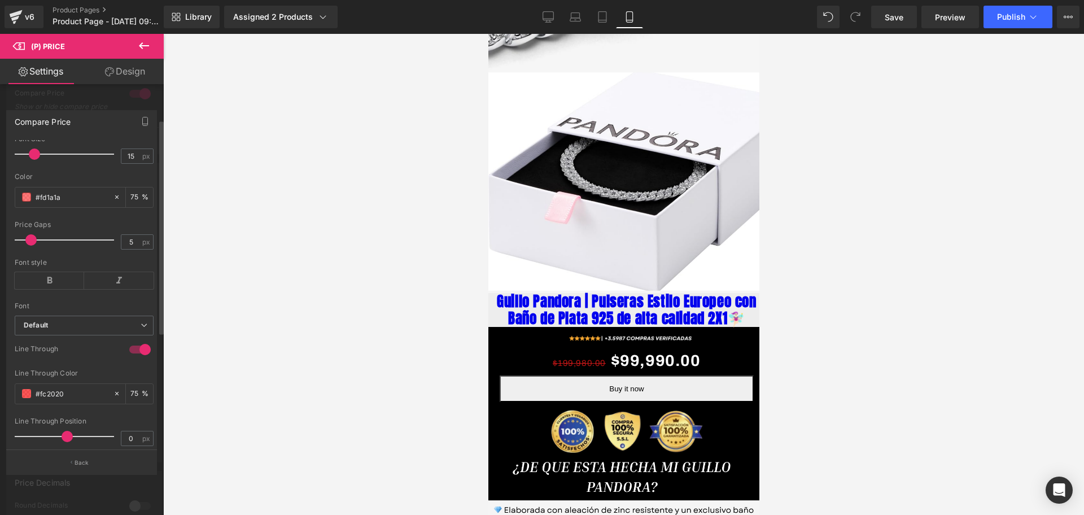
scroll to position [706, 0]
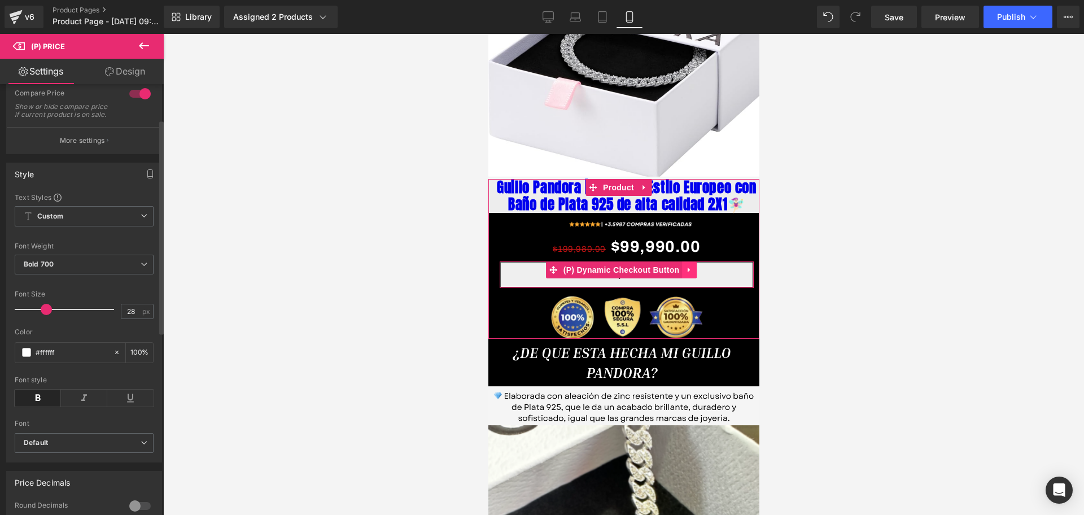
click at [699, 261] on button "Buy it now" at bounding box center [626, 274] width 254 height 27
click at [697, 261] on button "Buy it now" at bounding box center [626, 274] width 254 height 27
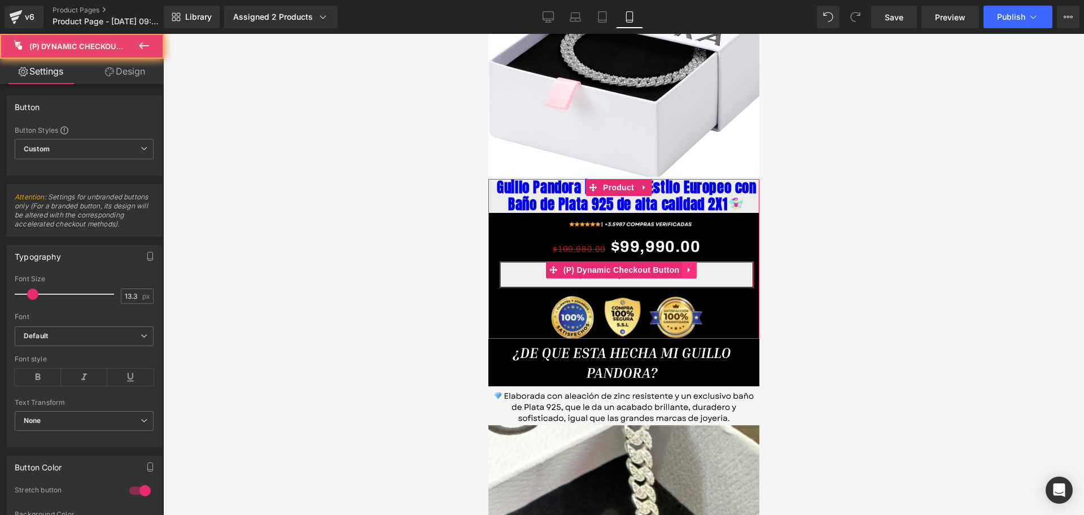
click at [695, 261] on link at bounding box center [689, 269] width 15 height 17
click at [694, 266] on icon at bounding box center [696, 270] width 8 height 8
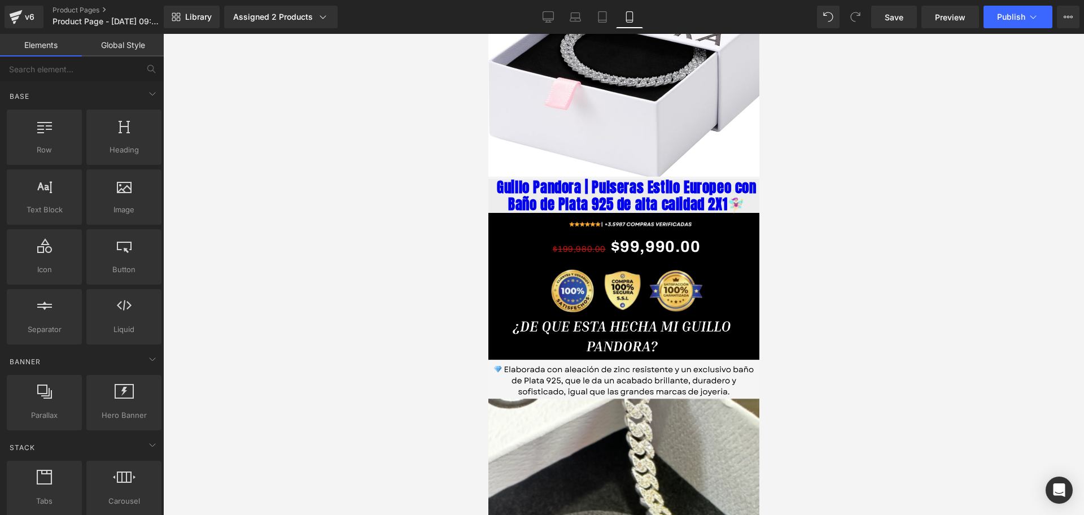
click at [893, 29] on div "Library Assigned 2 Products Product Preview Guillo Pandora | Pulseras Estilo Eu…" at bounding box center [624, 17] width 921 height 34
click at [893, 21] on span "Save" at bounding box center [894, 17] width 19 height 12
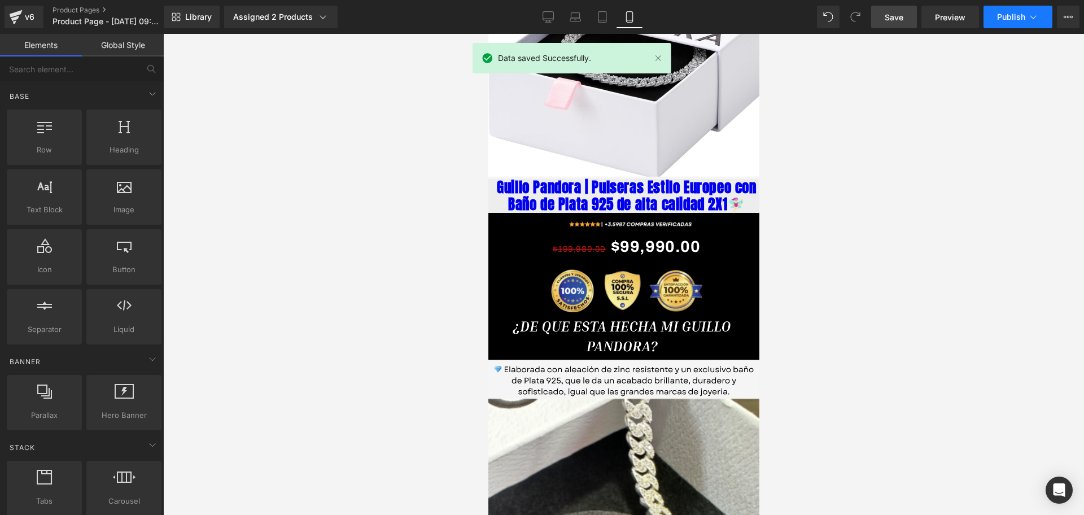
click at [995, 17] on button "Publish" at bounding box center [1018, 17] width 69 height 23
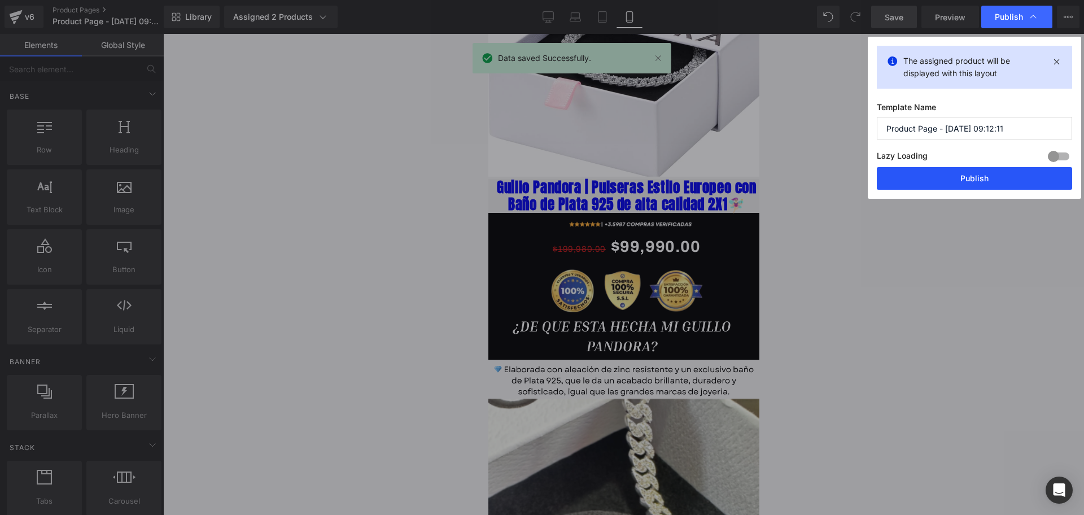
click at [901, 175] on button "Publish" at bounding box center [974, 178] width 195 height 23
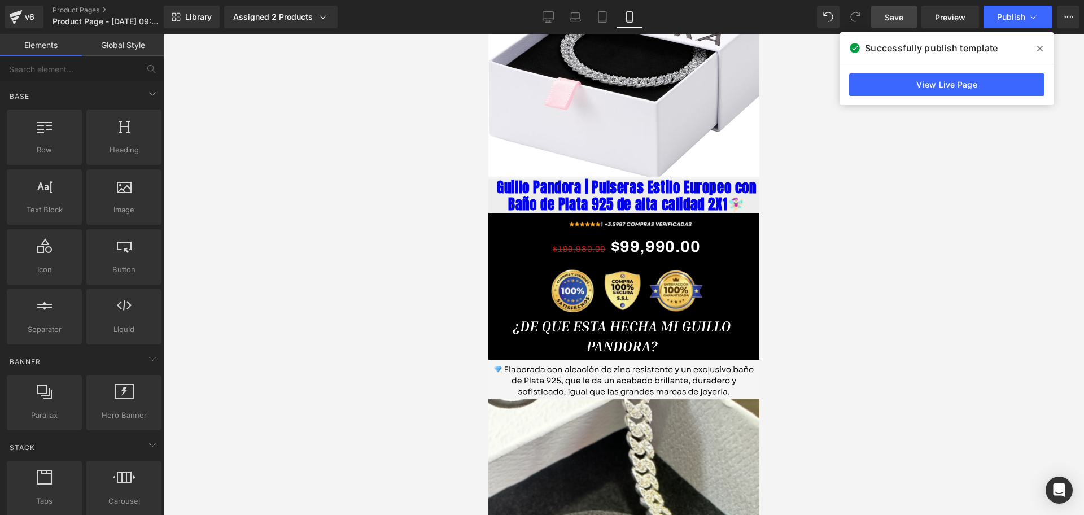
click at [889, 18] on span "Save" at bounding box center [894, 17] width 19 height 12
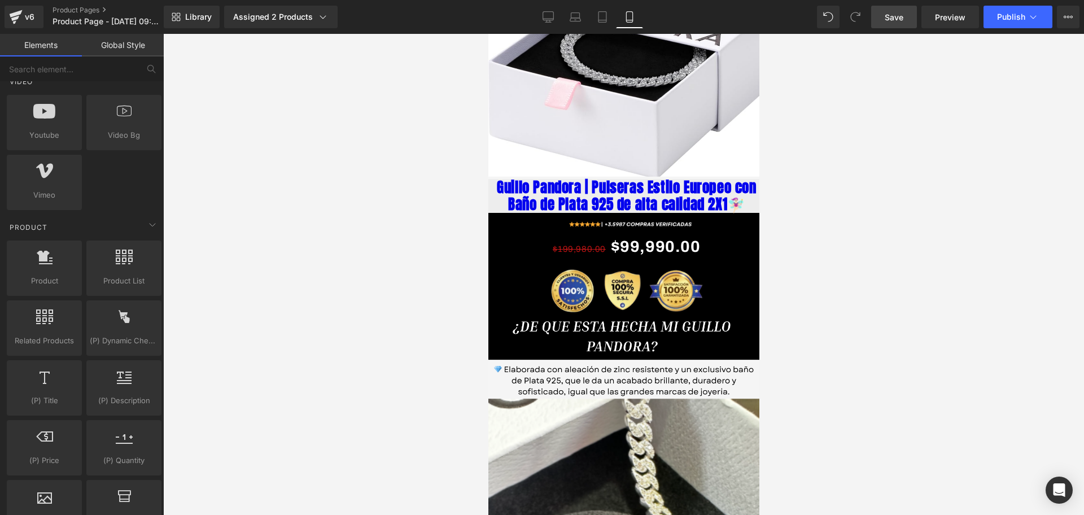
scroll to position [988, 0]
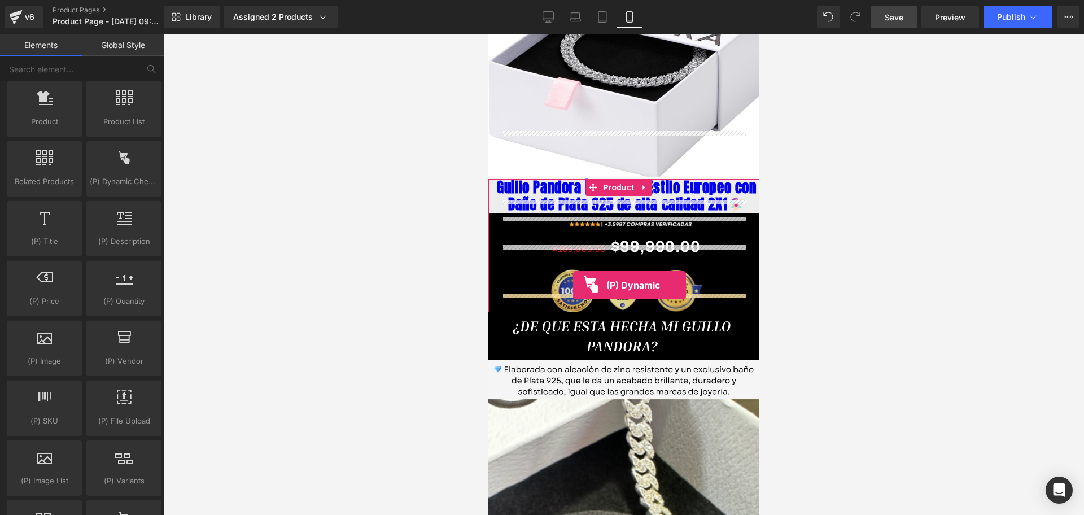
drag, startPoint x: 609, startPoint y: 216, endPoint x: 568, endPoint y: 287, distance: 82.5
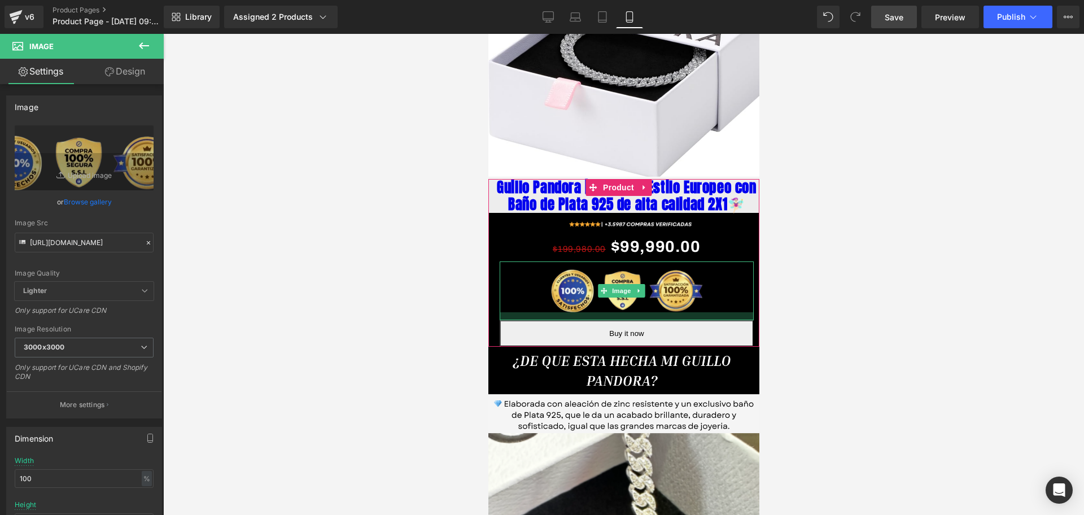
drag, startPoint x: 658, startPoint y: 291, endPoint x: 658, endPoint y: 299, distance: 7.9
click at [658, 312] on div at bounding box center [626, 316] width 254 height 8
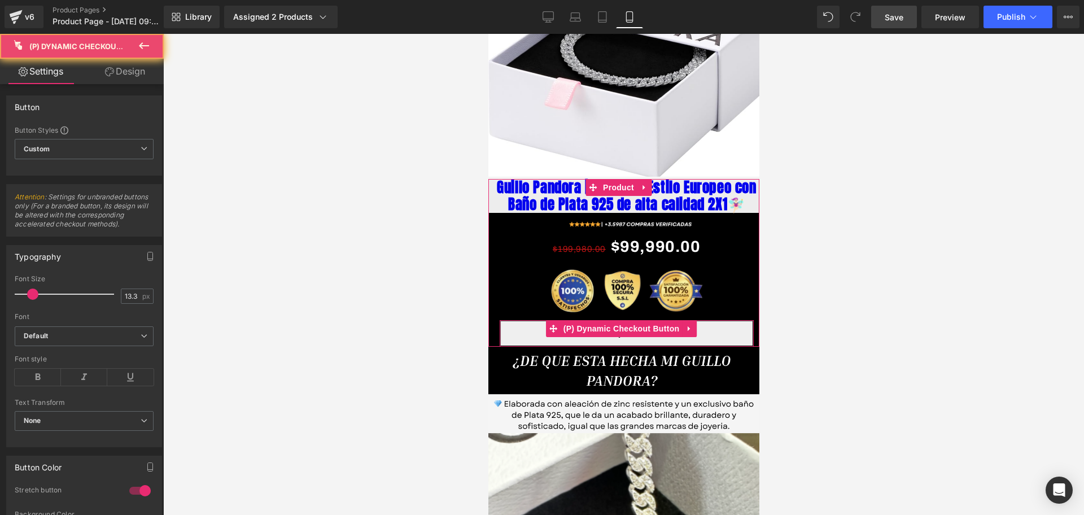
click at [736, 320] on button "Buy it now" at bounding box center [626, 333] width 254 height 27
click at [687, 320] on link at bounding box center [689, 328] width 15 height 17
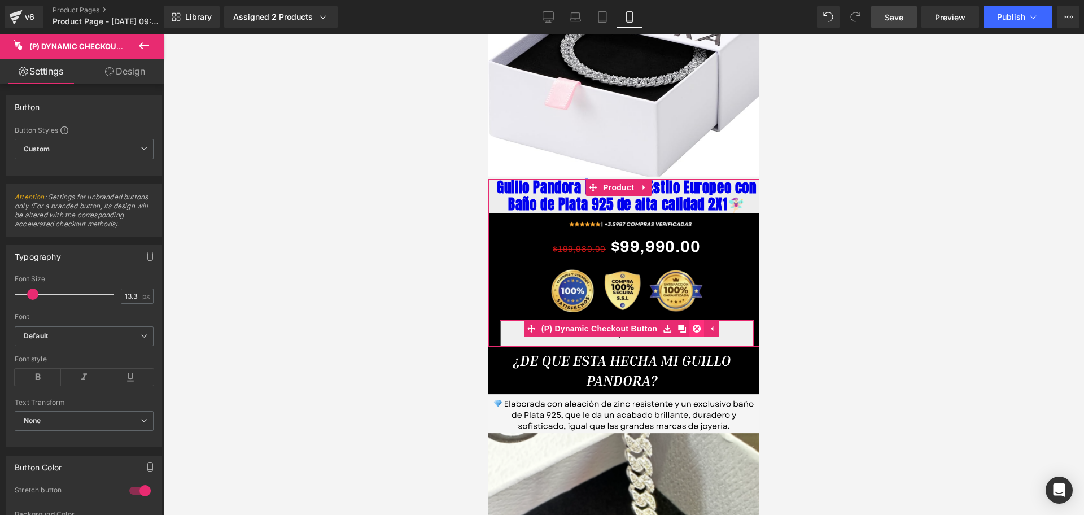
click at [695, 320] on link at bounding box center [696, 328] width 15 height 17
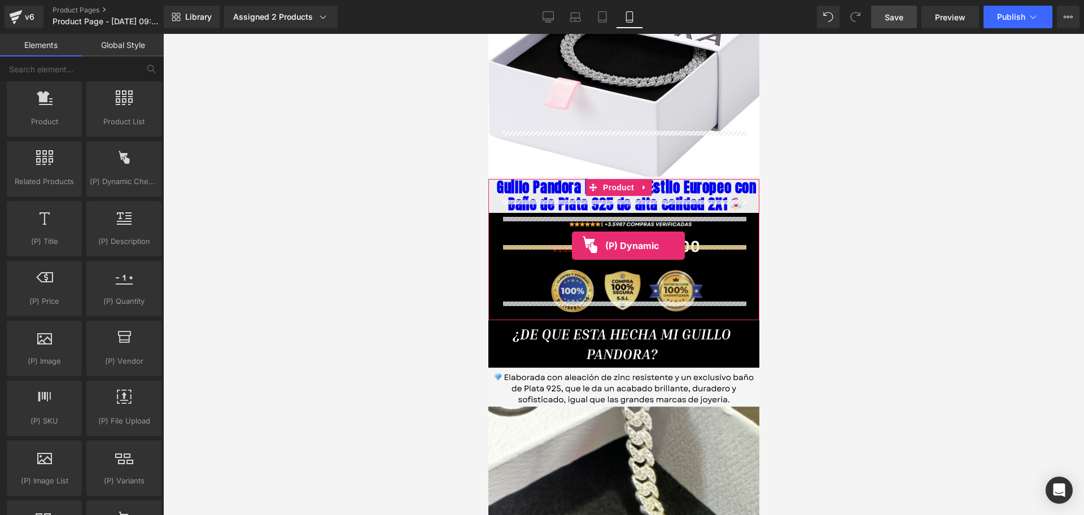
drag, startPoint x: 641, startPoint y: 220, endPoint x: 572, endPoint y: 246, distance: 74.0
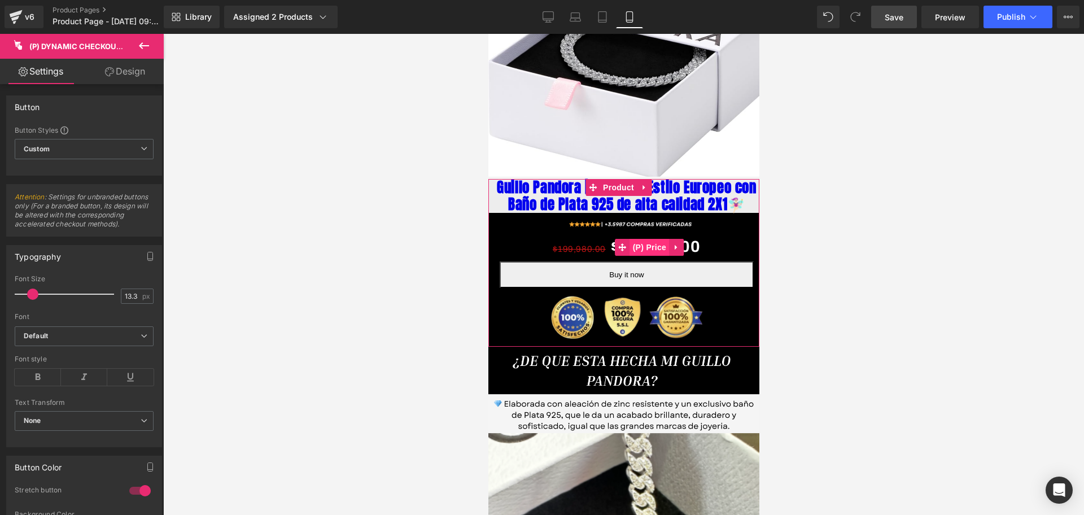
click at [657, 239] on span "(P) Price" at bounding box center [650, 247] width 40 height 17
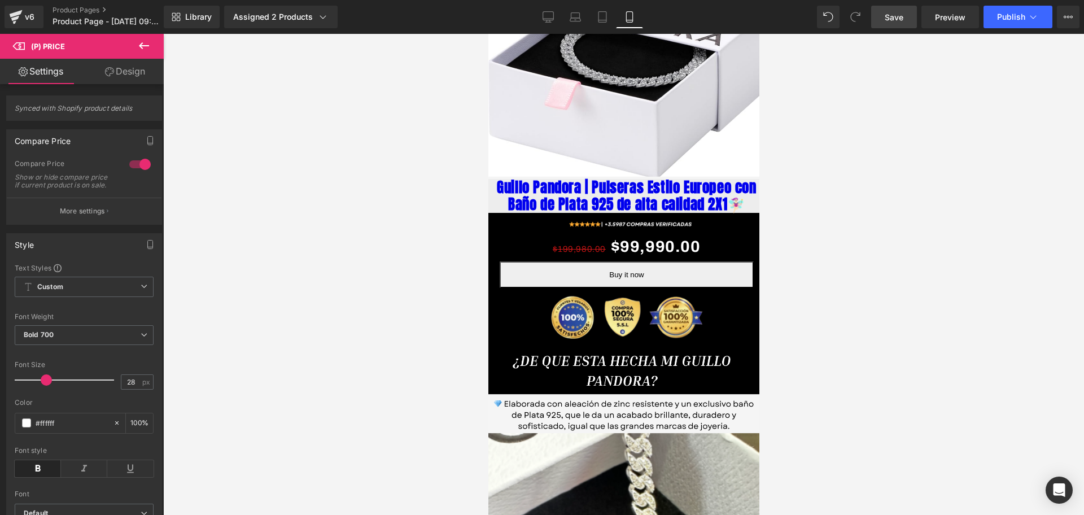
click at [890, 12] on span "Save" at bounding box center [894, 17] width 19 height 12
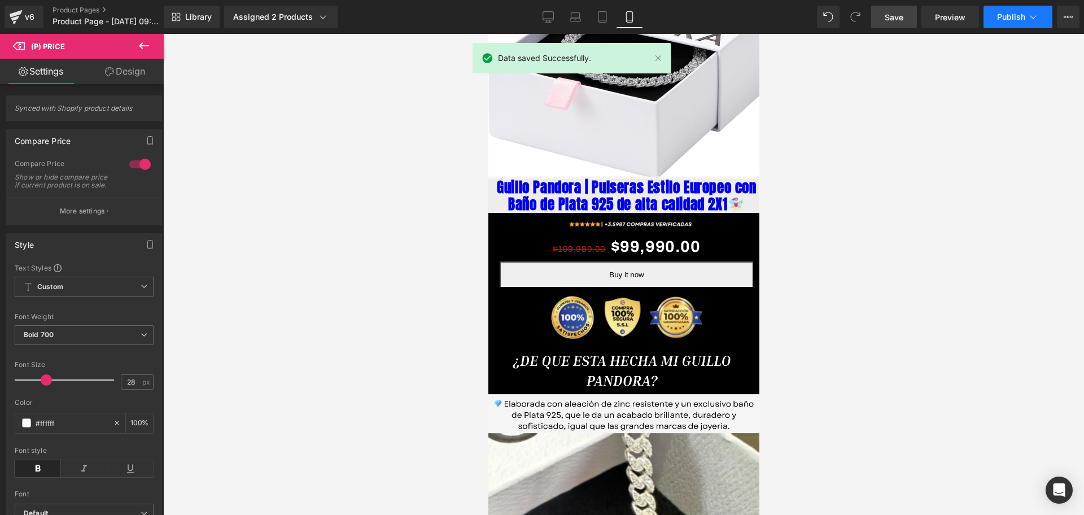
click at [1006, 12] on span "Publish" at bounding box center [1011, 16] width 28 height 9
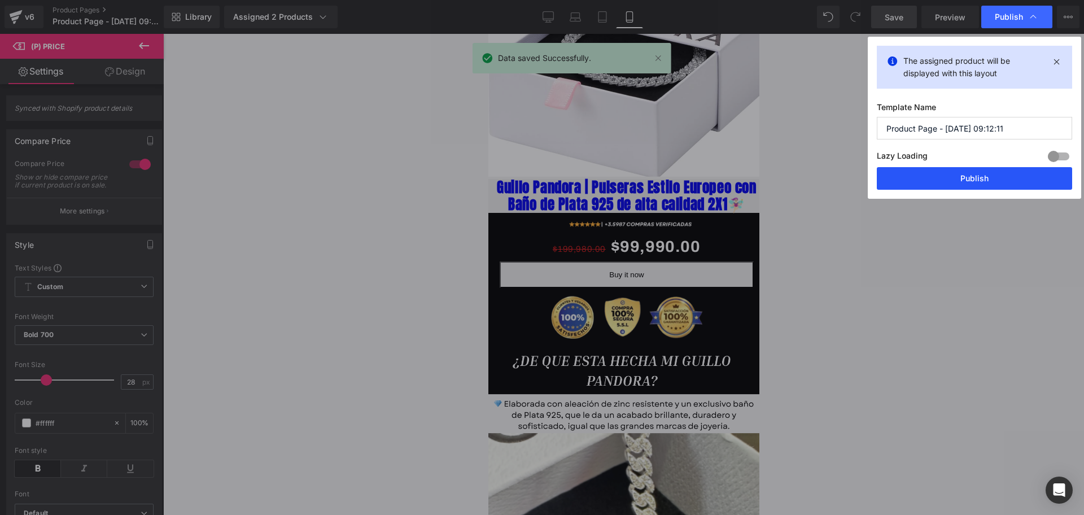
click at [936, 180] on button "Publish" at bounding box center [974, 178] width 195 height 23
